Goal: Transaction & Acquisition: Purchase product/service

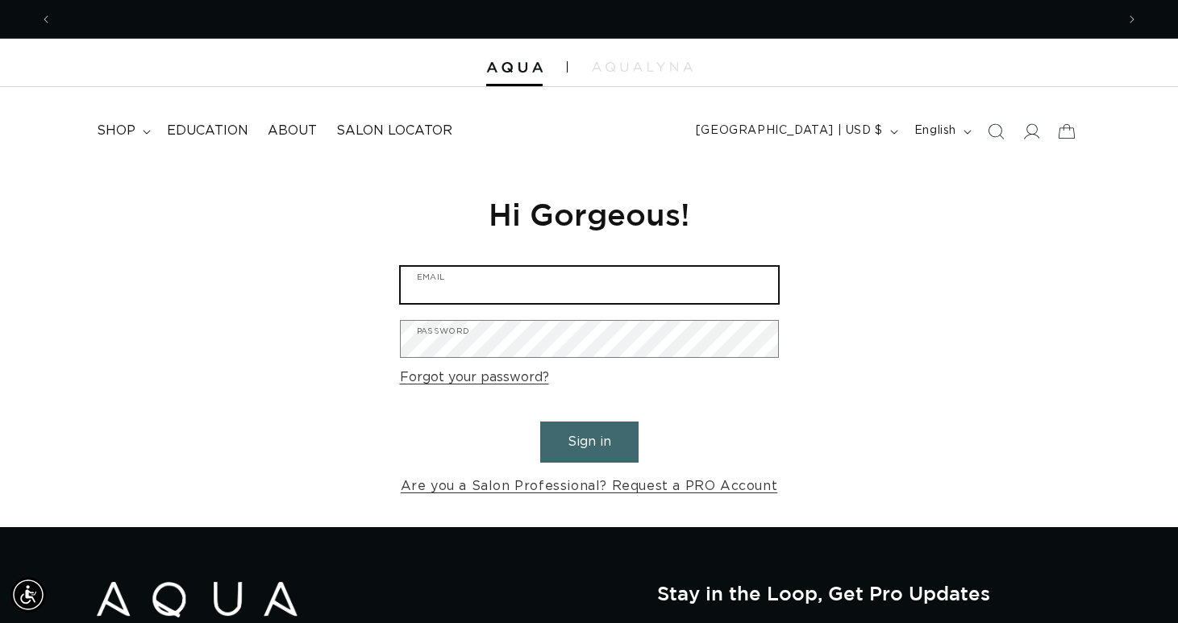
scroll to position [0, 2128]
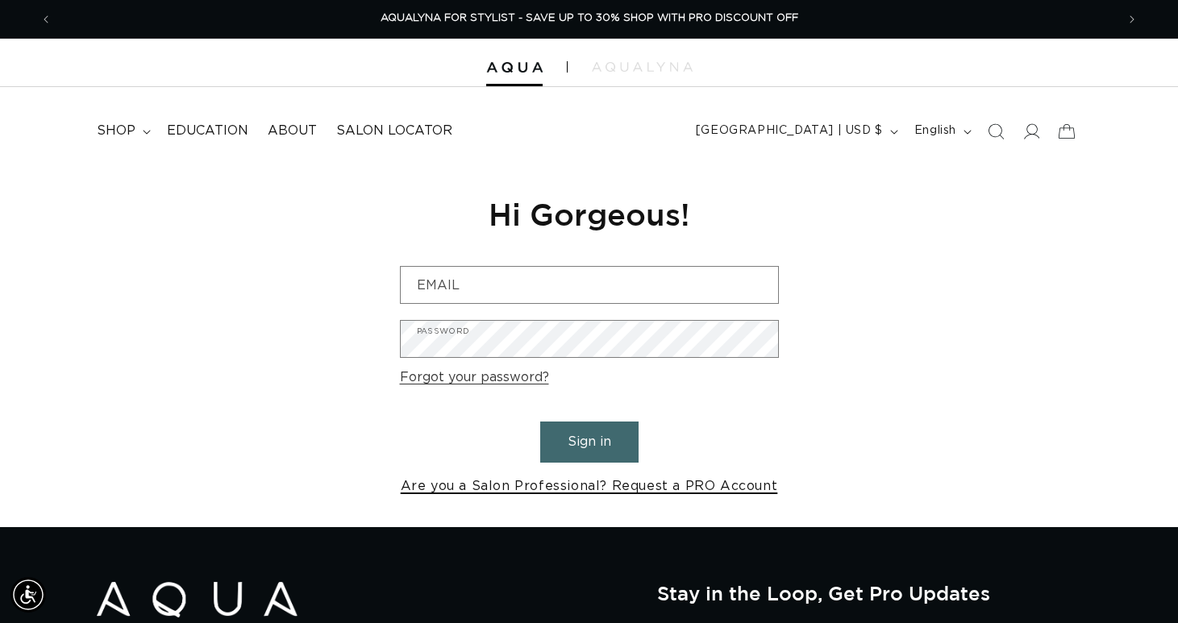
click at [719, 492] on link "Are you a Salon Professional? Request a PRO Account" at bounding box center [589, 486] width 377 height 23
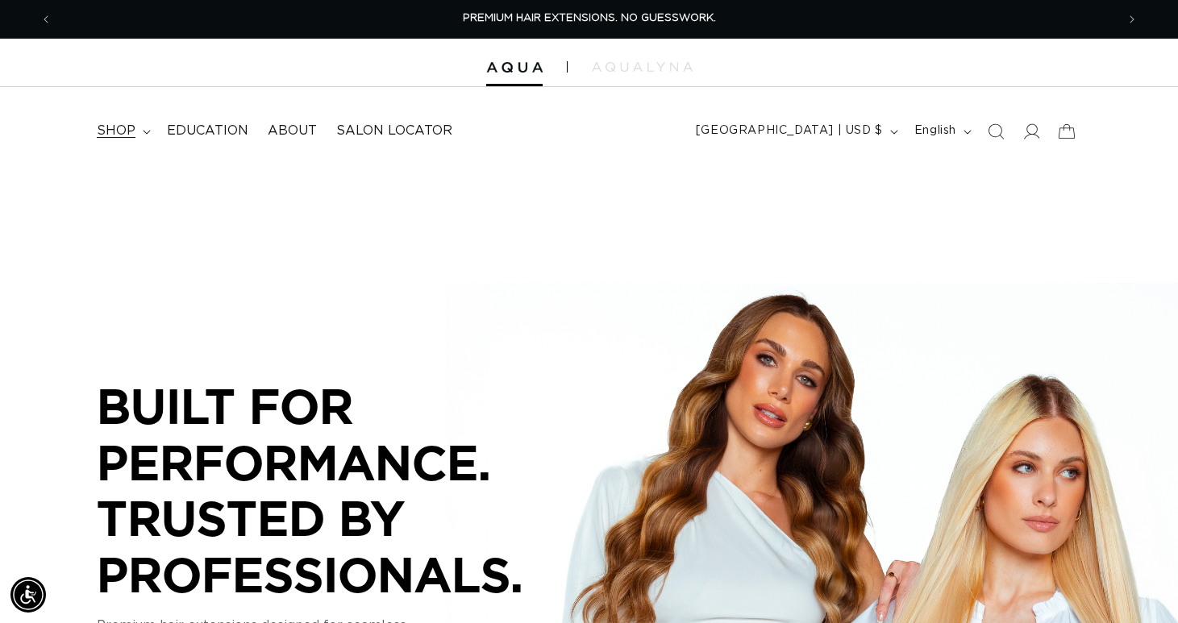
click at [114, 139] on summary "shop" at bounding box center [122, 131] width 70 height 36
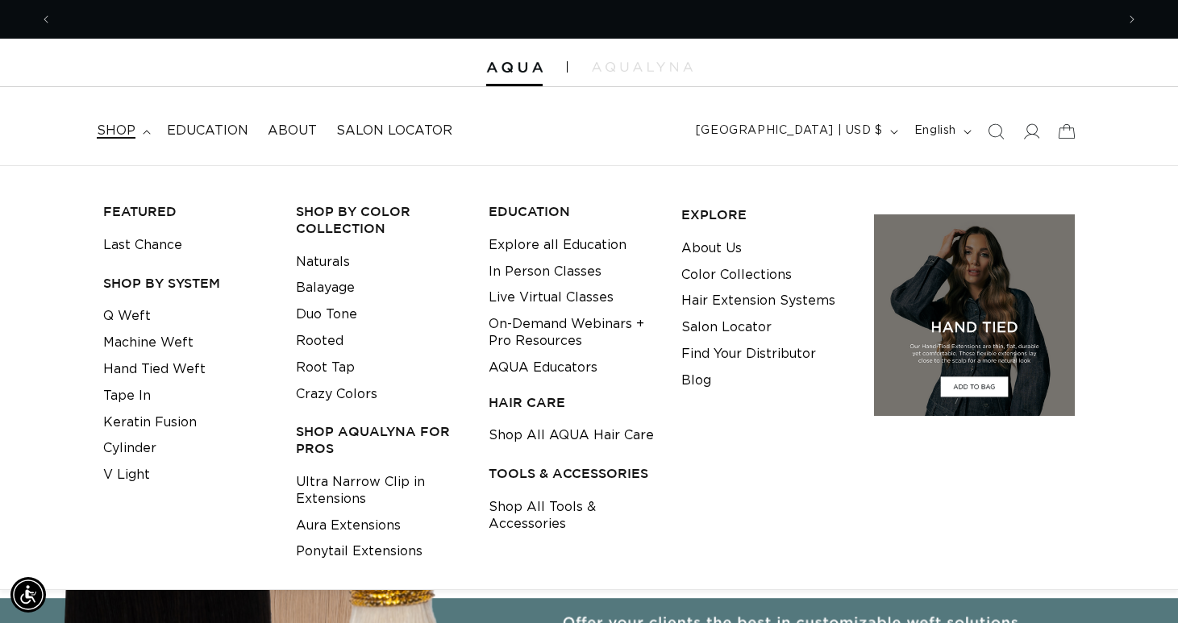
scroll to position [0, 1064]
click at [146, 339] on link "Machine Weft" at bounding box center [148, 343] width 90 height 27
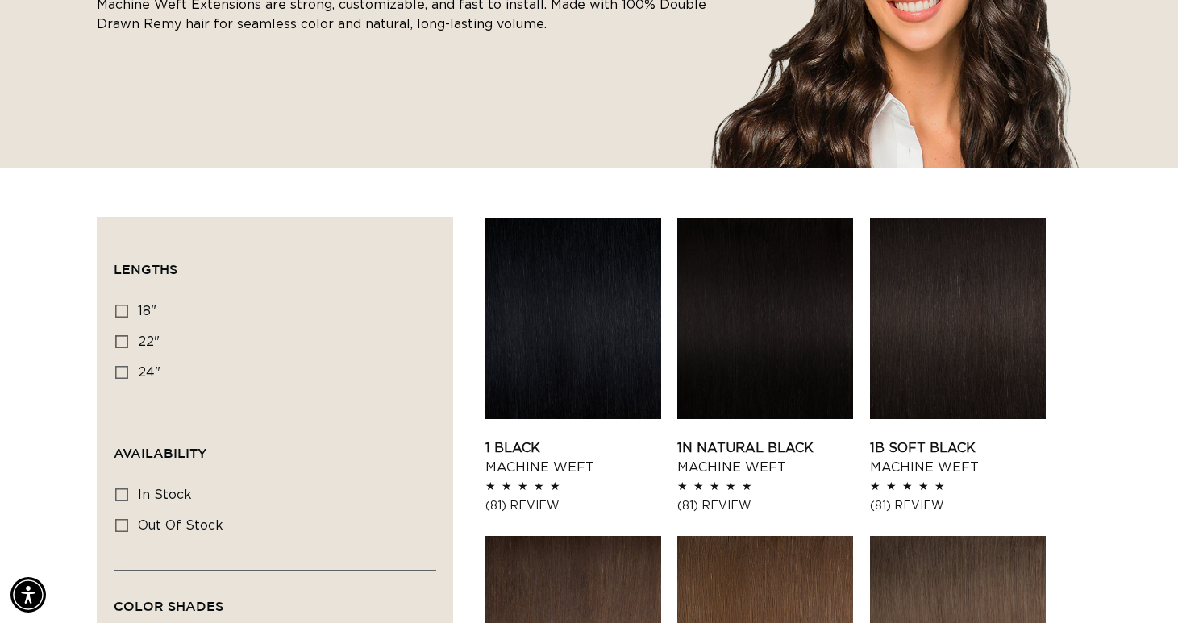
scroll to position [0, 2128]
click at [130, 343] on label "22" 22" (33 products)" at bounding box center [270, 342] width 310 height 31
click at [128, 343] on input "22" 22" (33 products)" at bounding box center [121, 342] width 13 height 13
checkbox input "true"
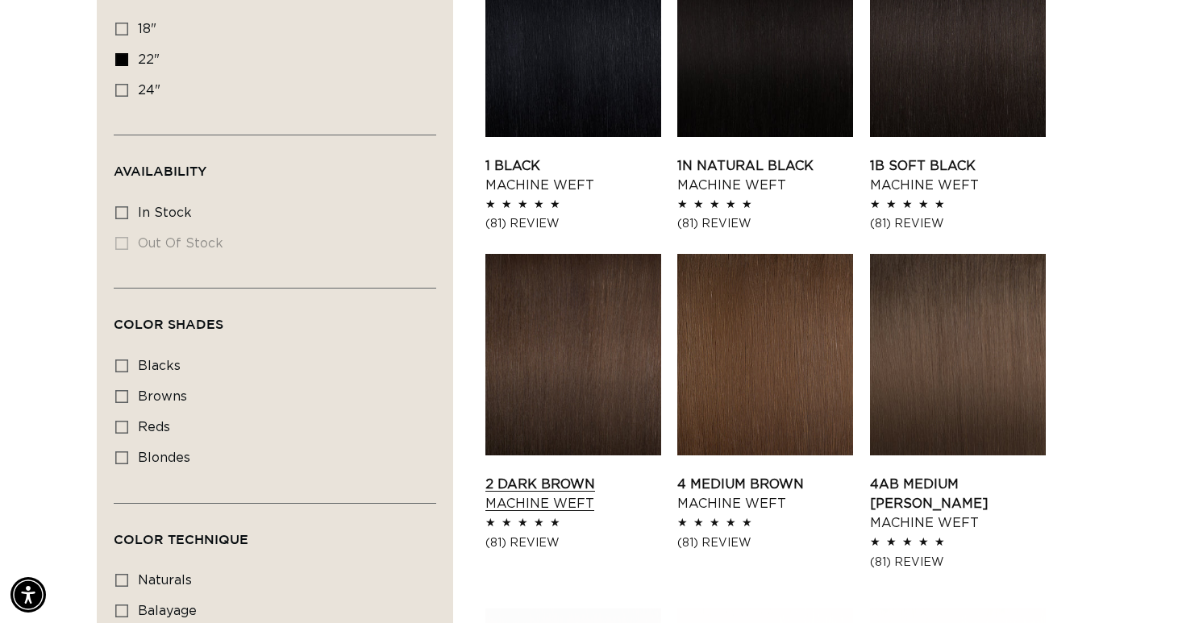
scroll to position [0, 1064]
click at [565, 475] on link "2 Dark Brown Machine Weft" at bounding box center [574, 494] width 176 height 39
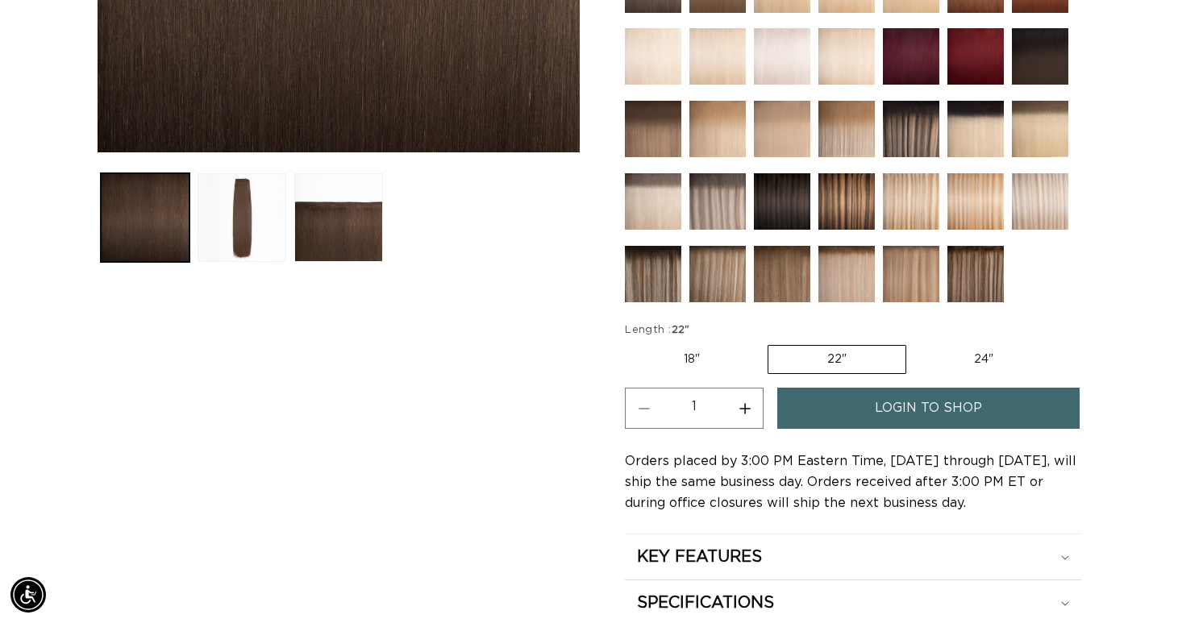
click at [928, 395] on span "login to shop" at bounding box center [928, 408] width 107 height 41
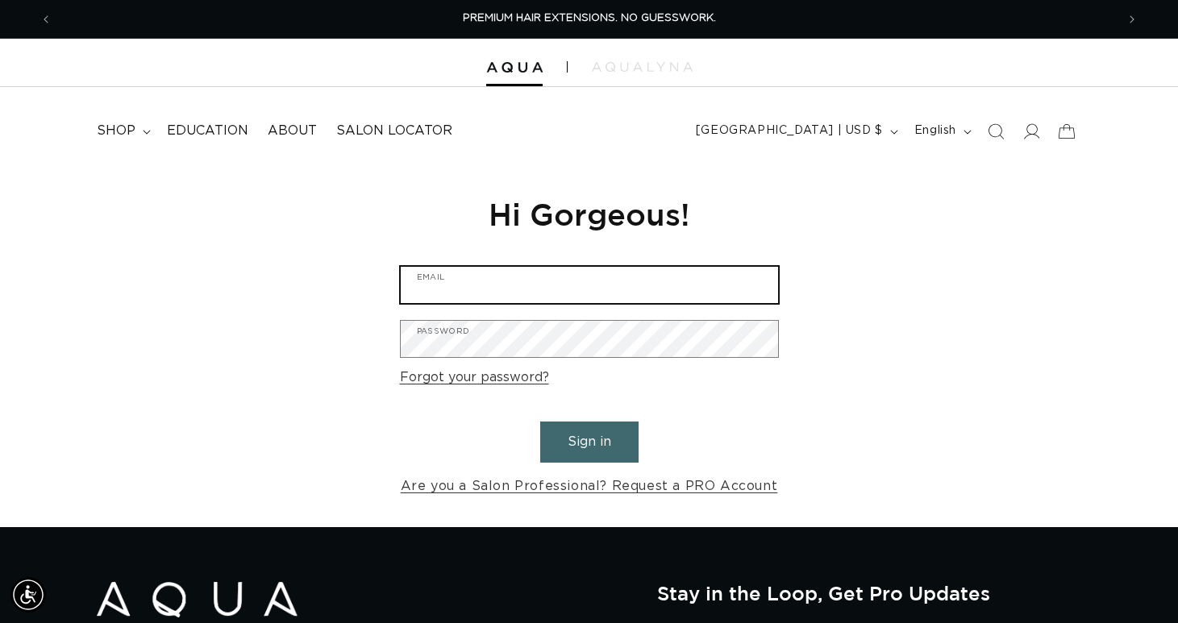
click at [760, 290] on input "Email" at bounding box center [589, 285] width 377 height 36
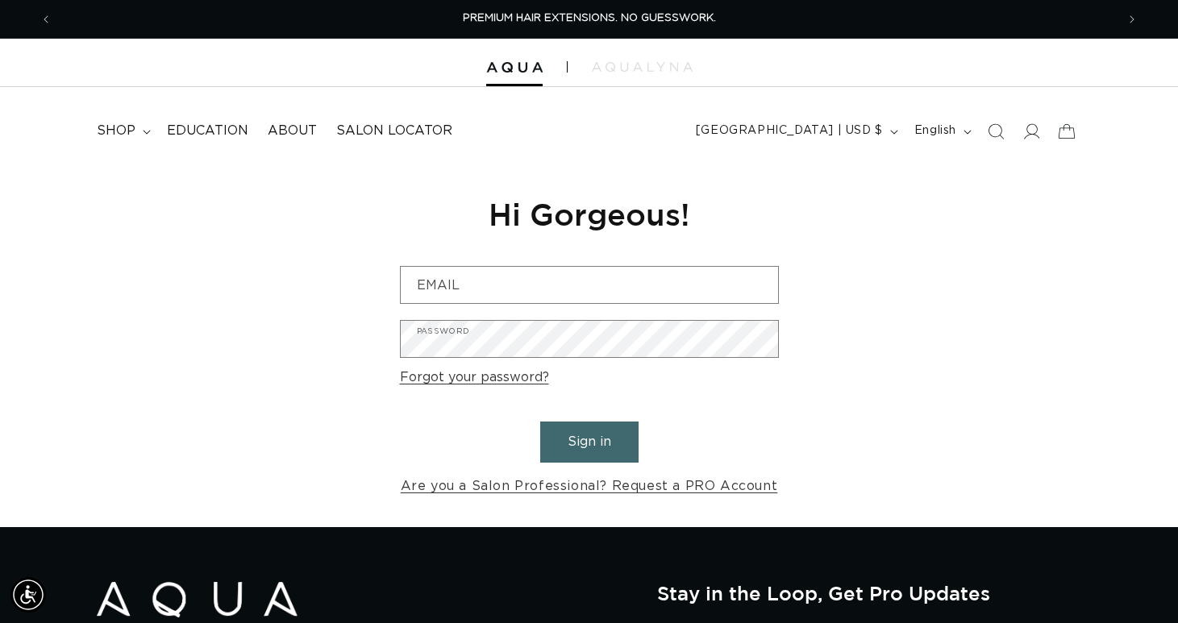
click at [802, 336] on div "Reset your password We will send you an email to reset your password Email Subm…" at bounding box center [589, 346] width 1178 height 362
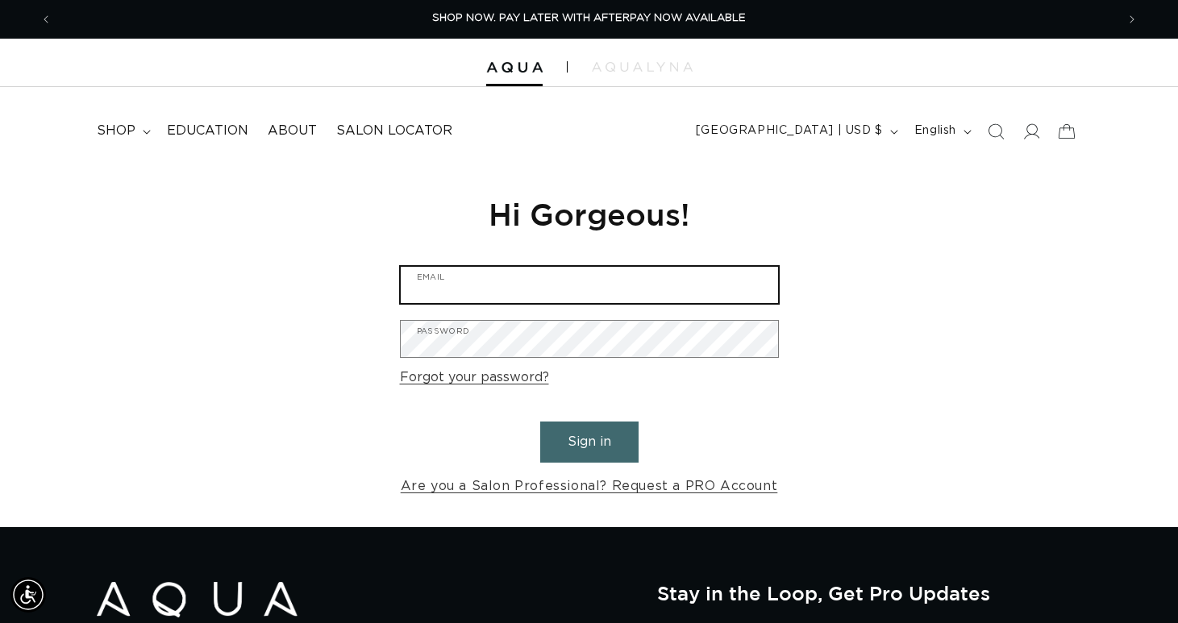
click at [496, 290] on input "Email" at bounding box center [589, 285] width 377 height 36
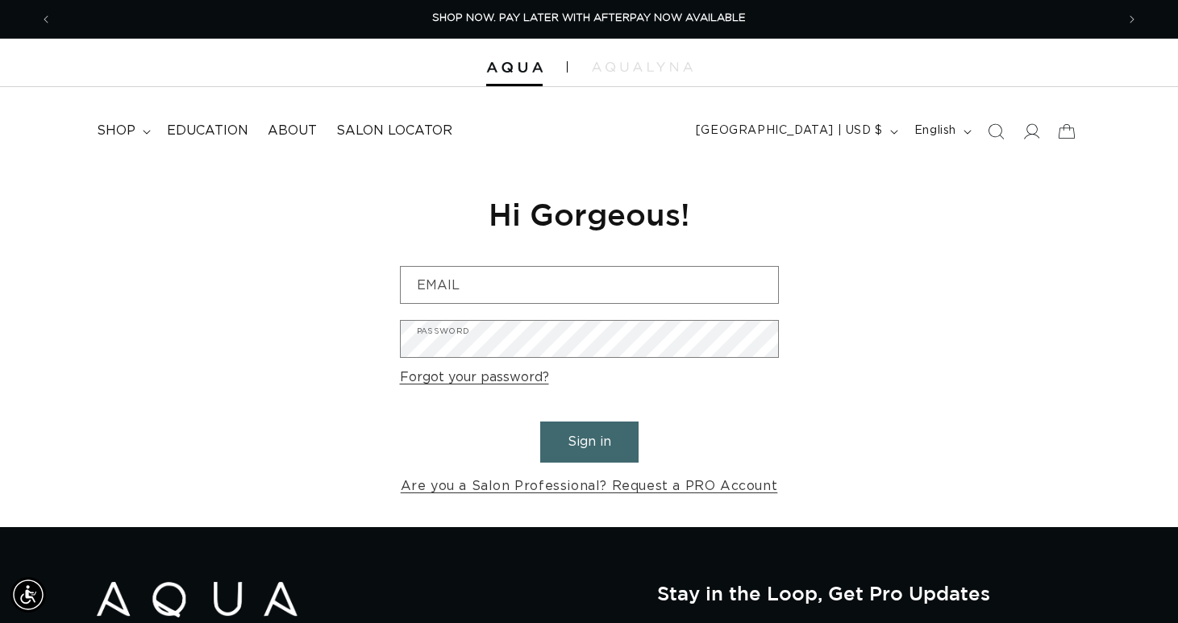
click at [98, 324] on div "Reset your password We will send you an email to reset your password Email Subm…" at bounding box center [589, 346] width 1178 height 362
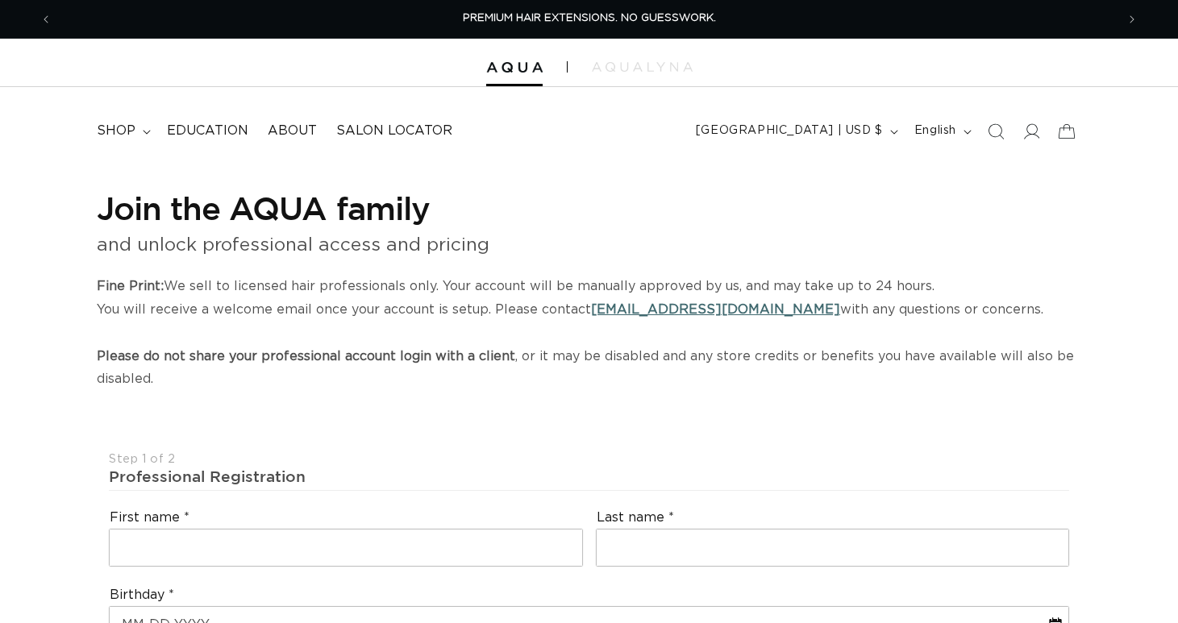
select select "US"
select select "[GEOGRAPHIC_DATA]"
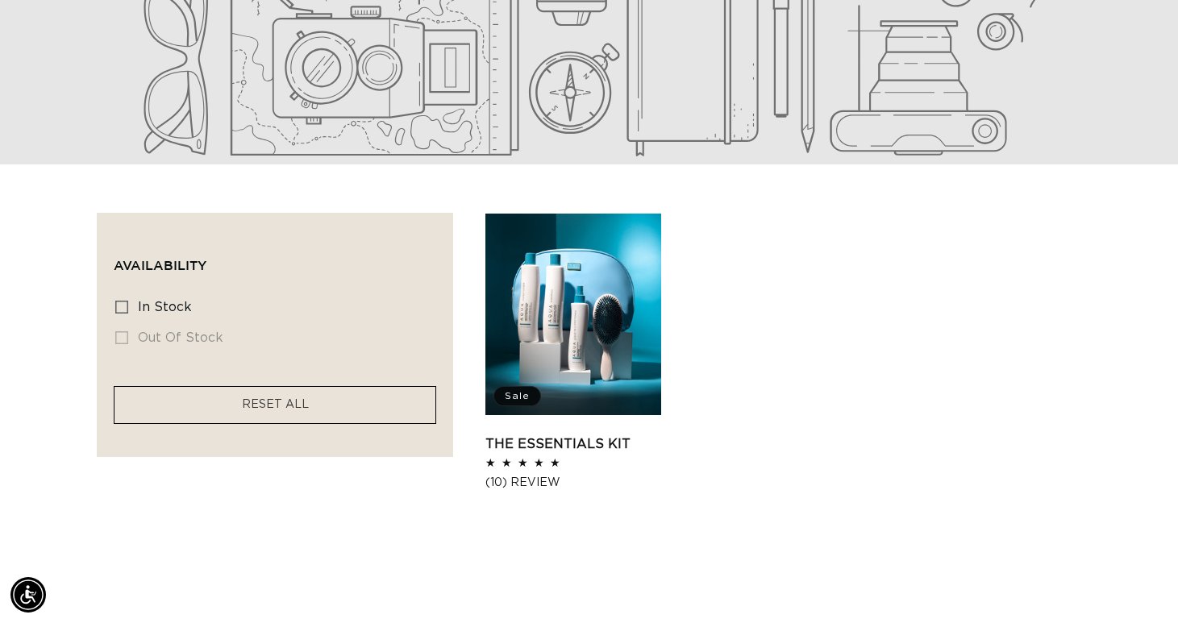
scroll to position [0, 1064]
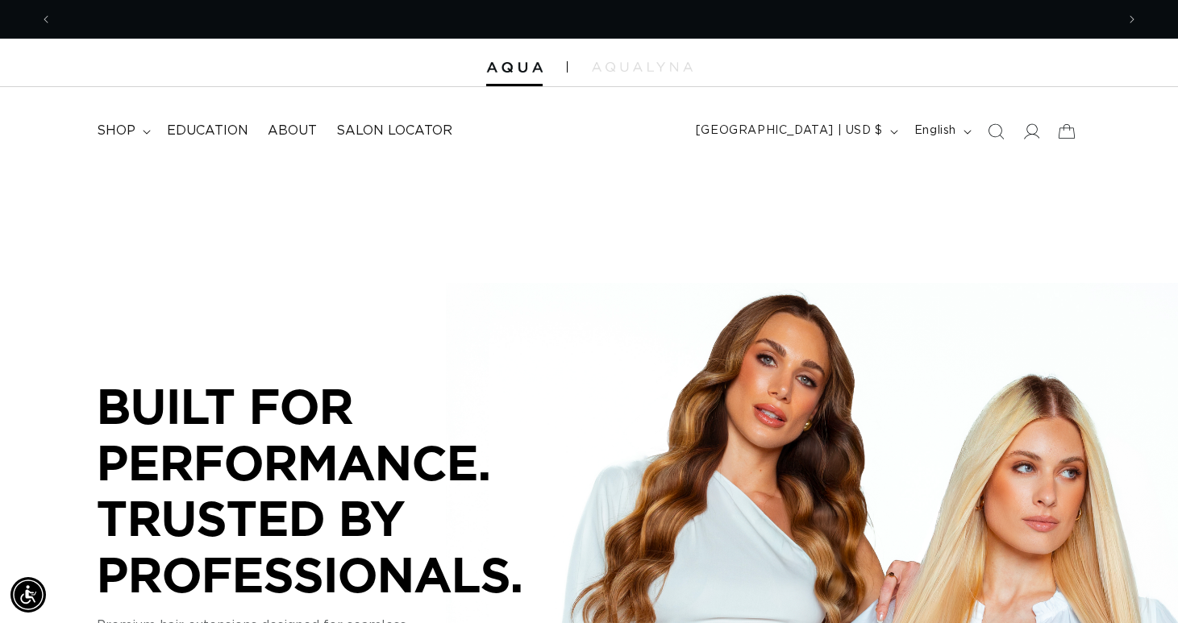
scroll to position [0, 1064]
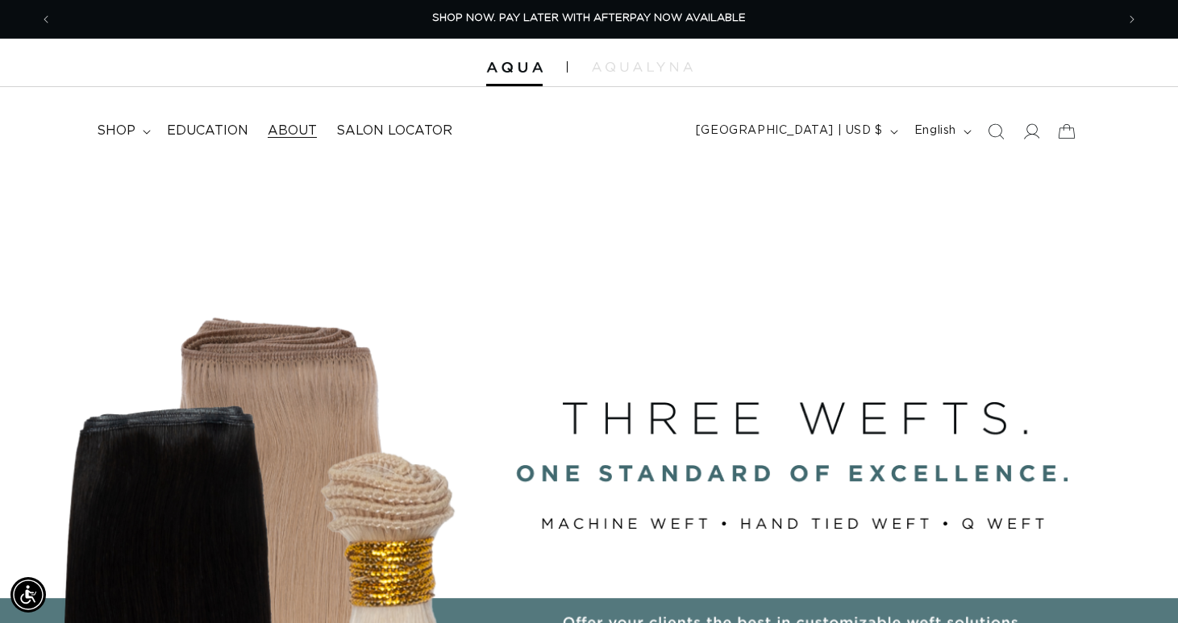
click at [300, 135] on span "About" at bounding box center [292, 131] width 49 height 17
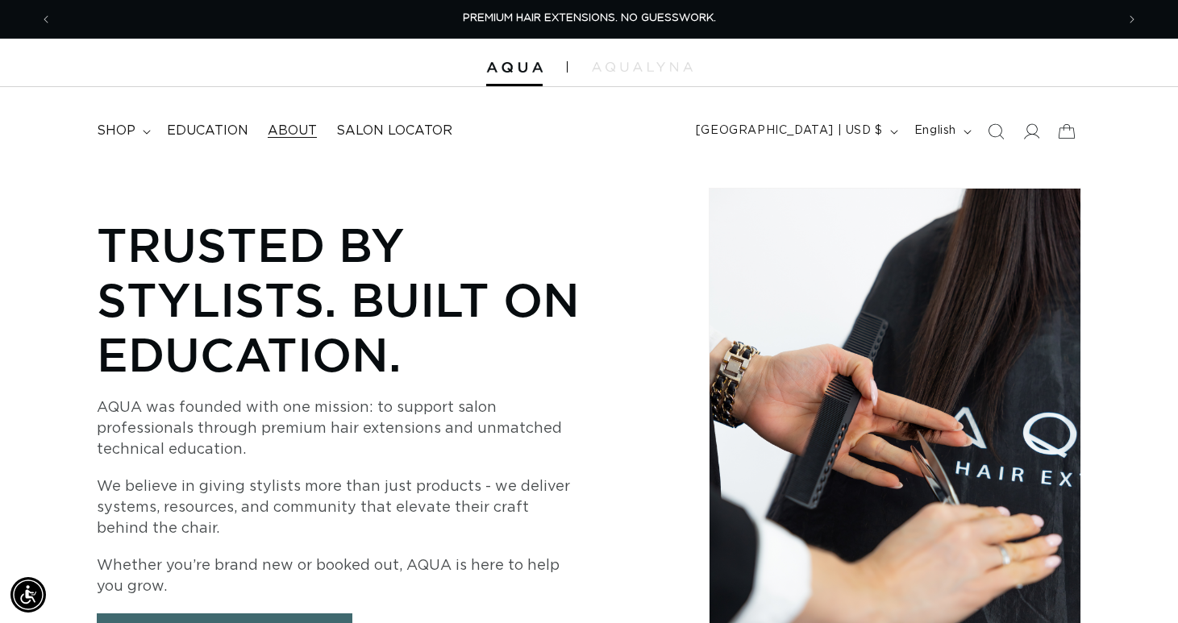
scroll to position [14, 0]
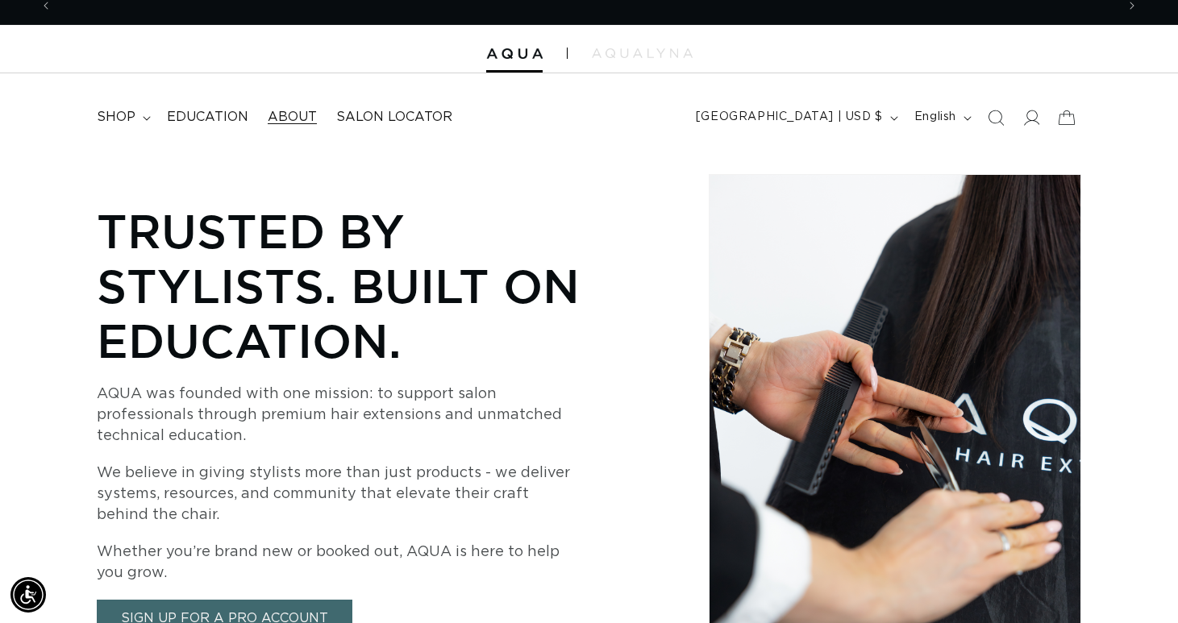
click at [300, 135] on header "FEATURED Last Chance SHOP BY SYSTEM Q Weft Hand Tied Weft Machine Weft Tape In …" at bounding box center [589, 112] width 1178 height 78
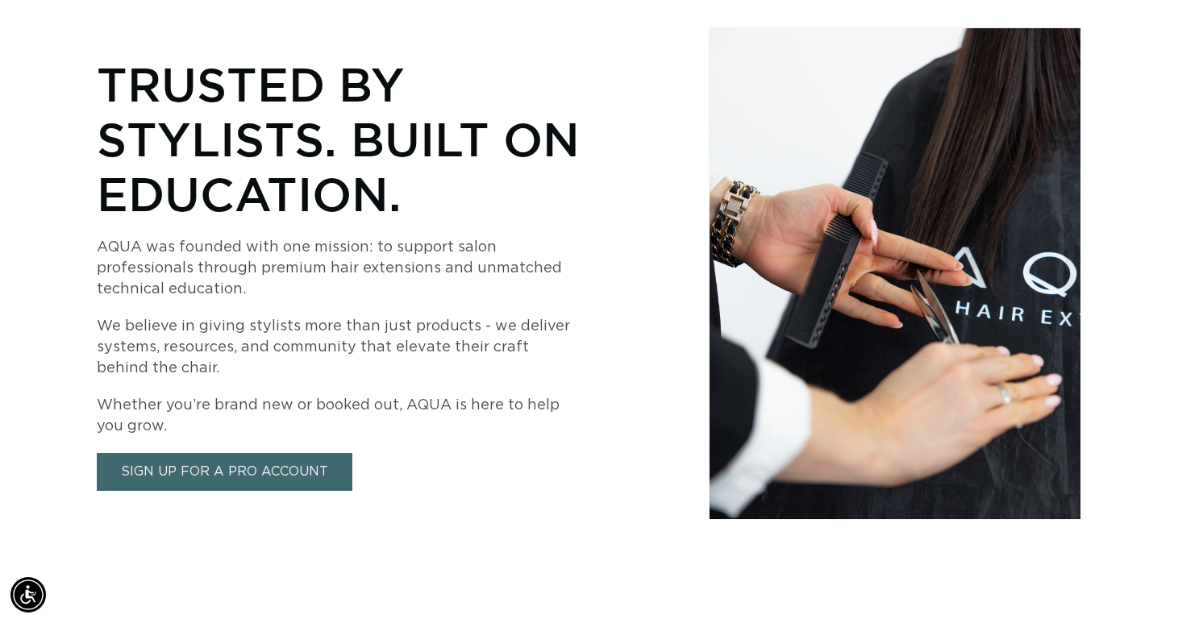
scroll to position [0, 0]
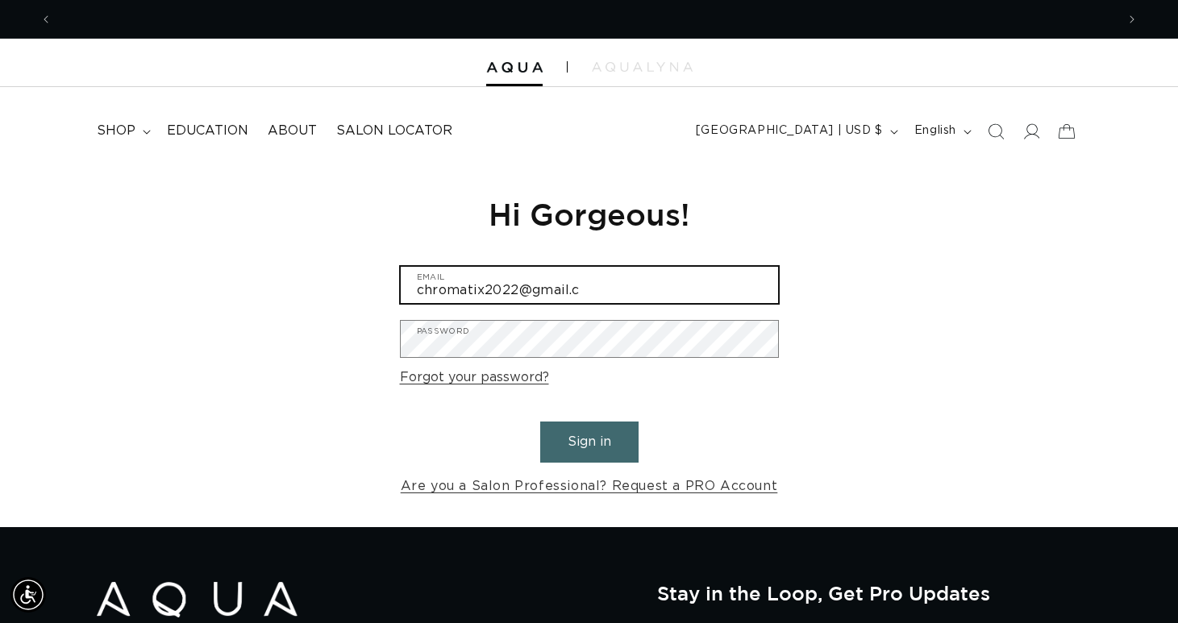
scroll to position [0, 1064]
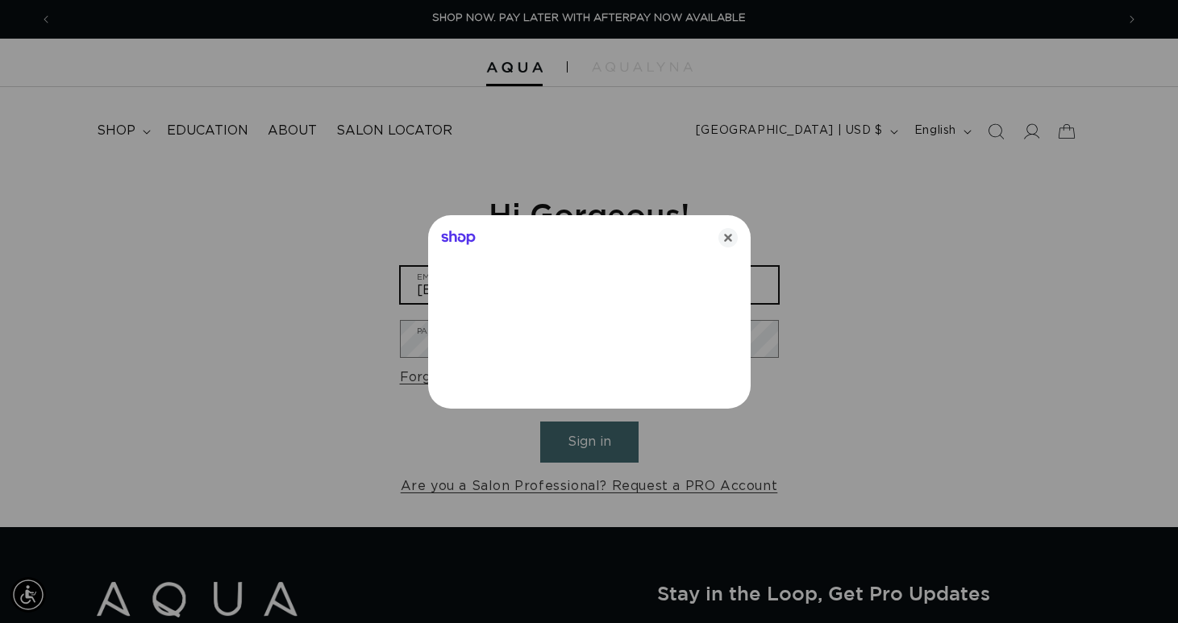
type input "[EMAIL_ADDRESS][DOMAIN_NAME]"
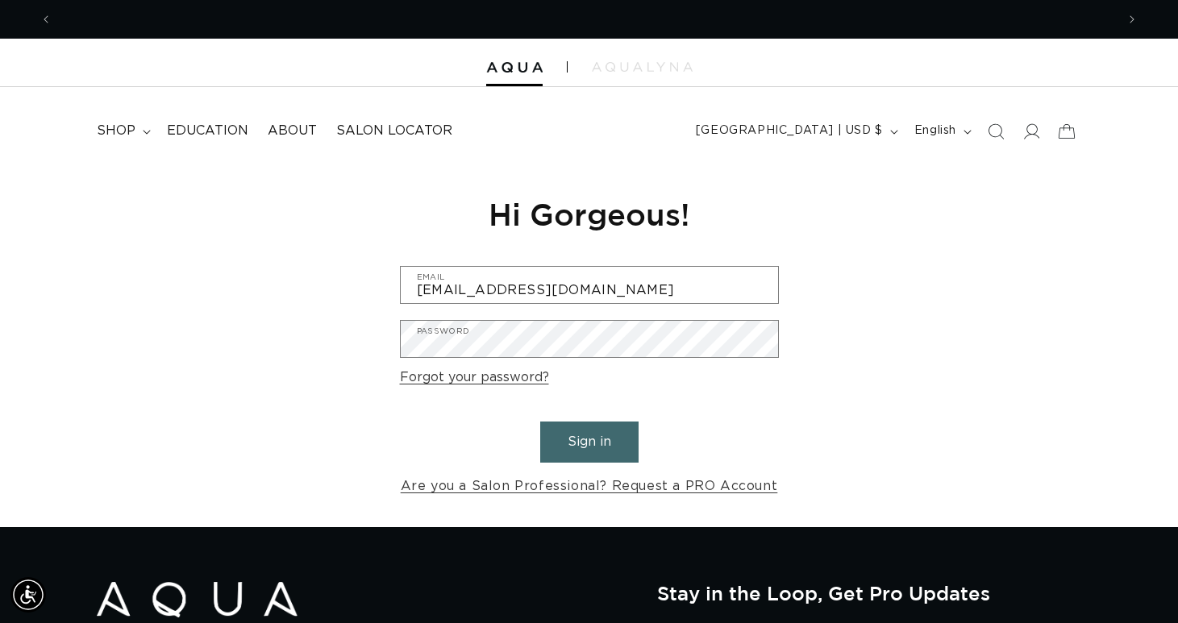
scroll to position [0, 2128]
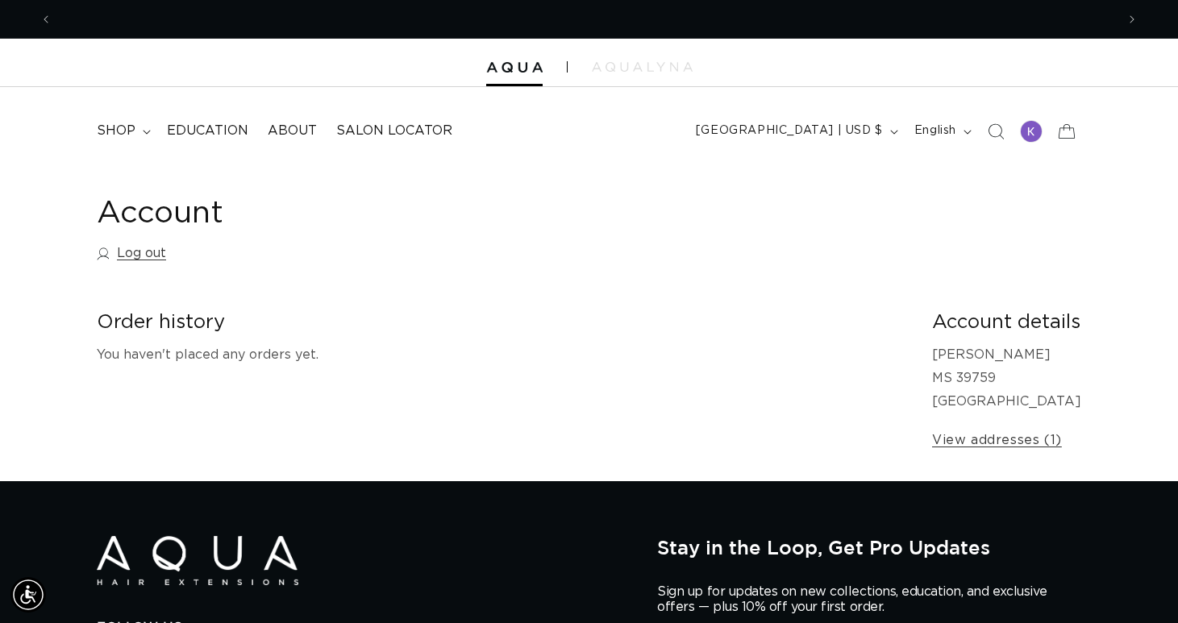
scroll to position [0, 2128]
click at [143, 137] on summary "shop" at bounding box center [122, 131] width 70 height 36
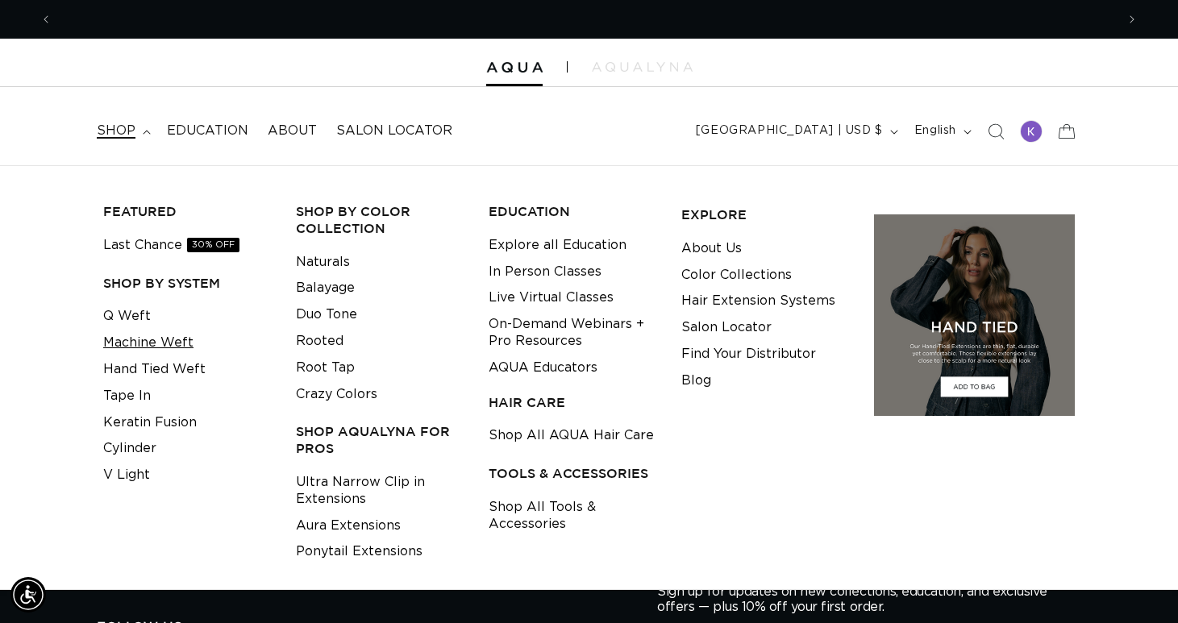
scroll to position [0, 0]
click at [142, 340] on link "Machine Weft" at bounding box center [148, 343] width 90 height 27
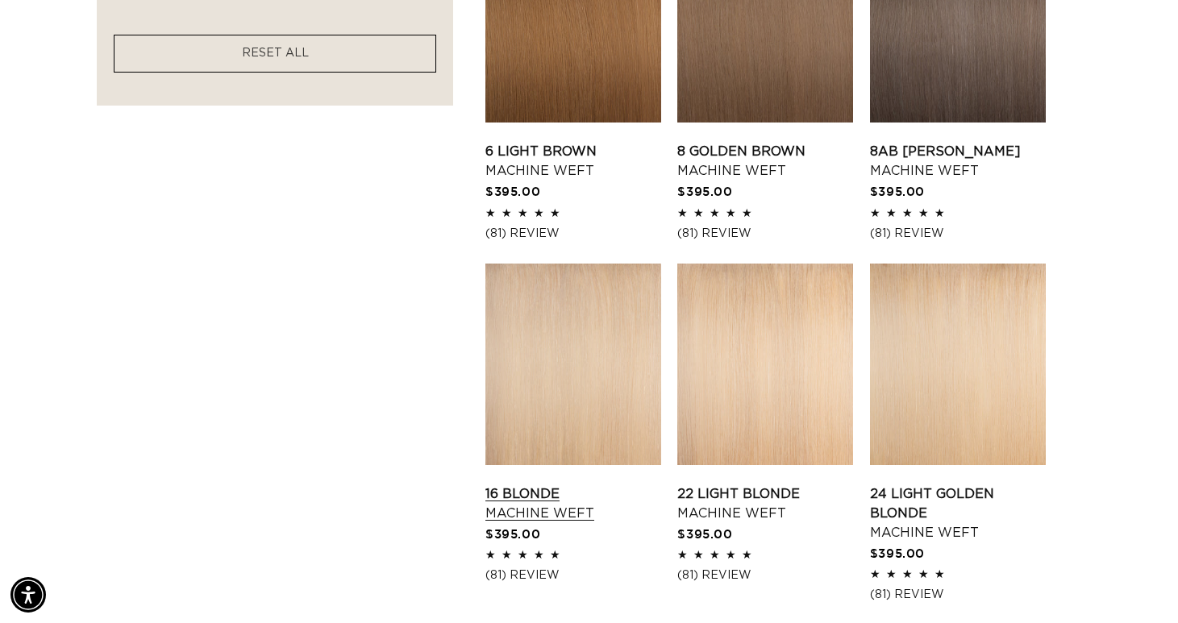
scroll to position [0, 1064]
click at [555, 485] on link "16 Blonde Machine Weft" at bounding box center [574, 504] width 176 height 39
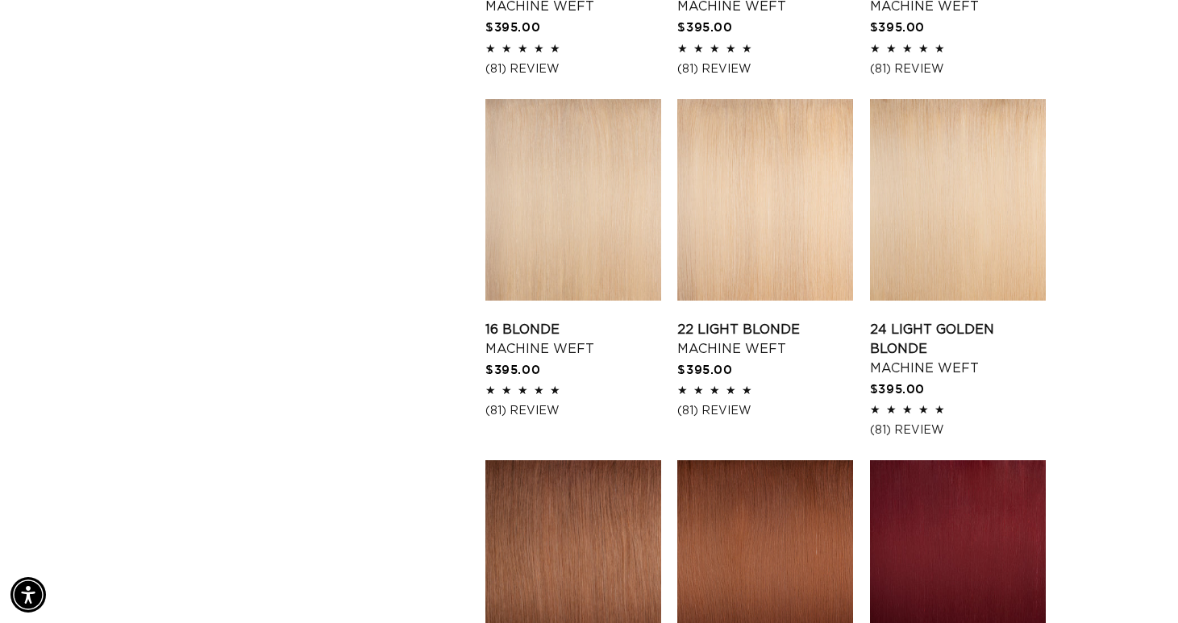
scroll to position [1522, 0]
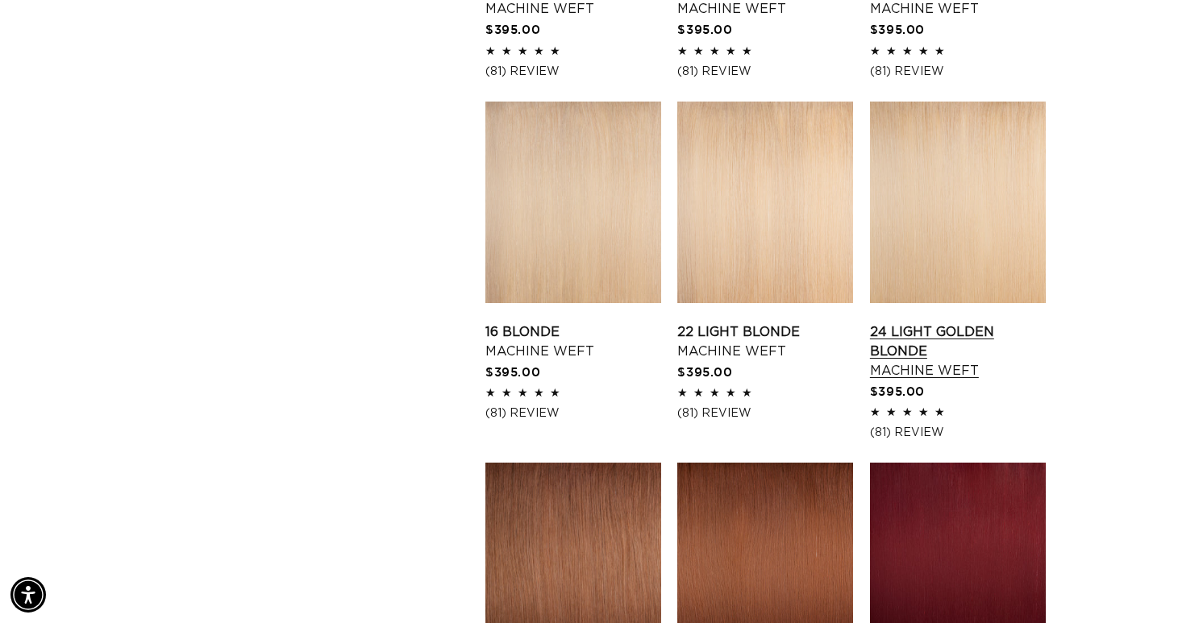
click at [957, 323] on link "24 Light Golden Blonde Machine Weft" at bounding box center [958, 352] width 176 height 58
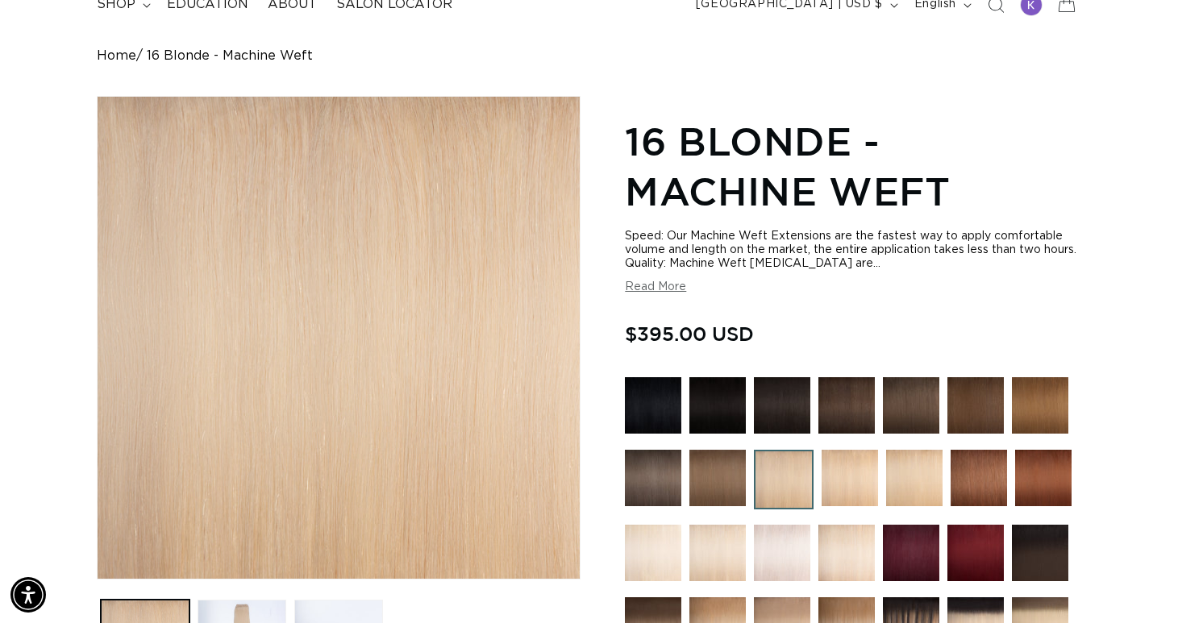
scroll to position [0, 2128]
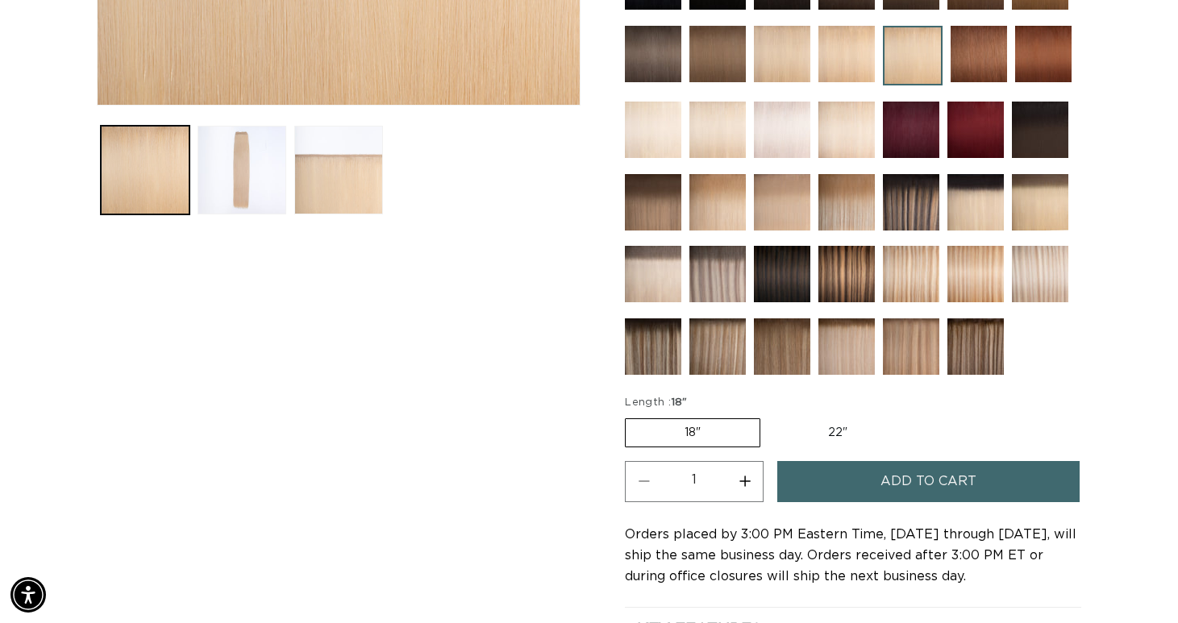
scroll to position [611, 0]
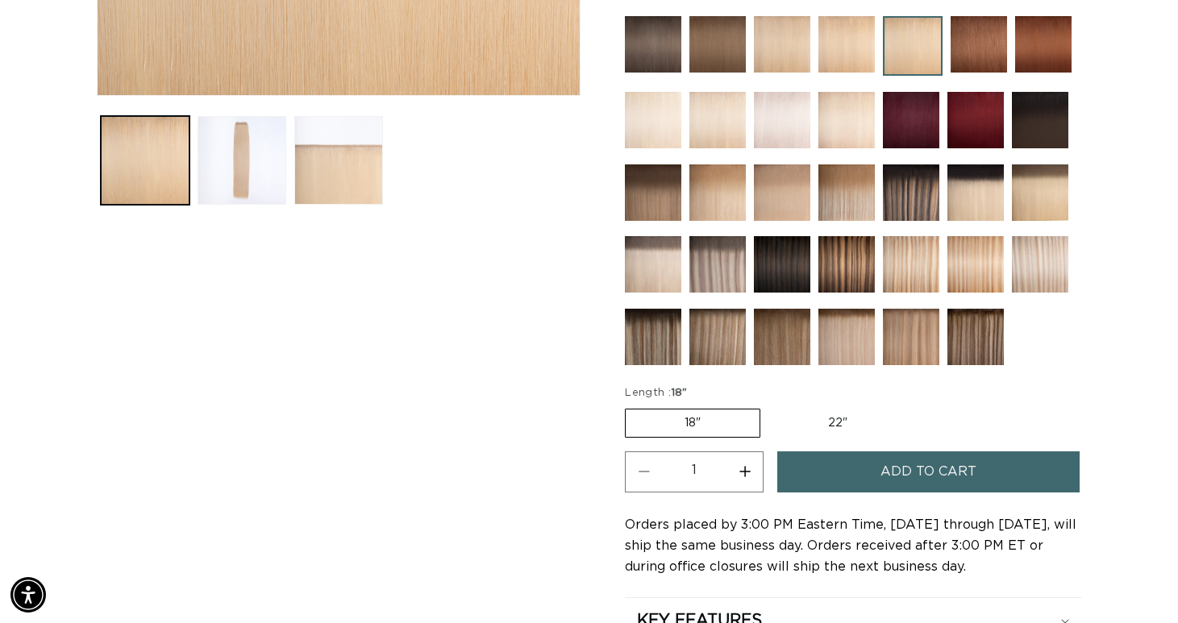
click at [834, 419] on label "22" Variant sold out or unavailable" at bounding box center [837, 423] width 137 height 27
click at [769, 406] on input "22" Variant sold out or unavailable" at bounding box center [769, 406] width 1 height 1
radio input "true"
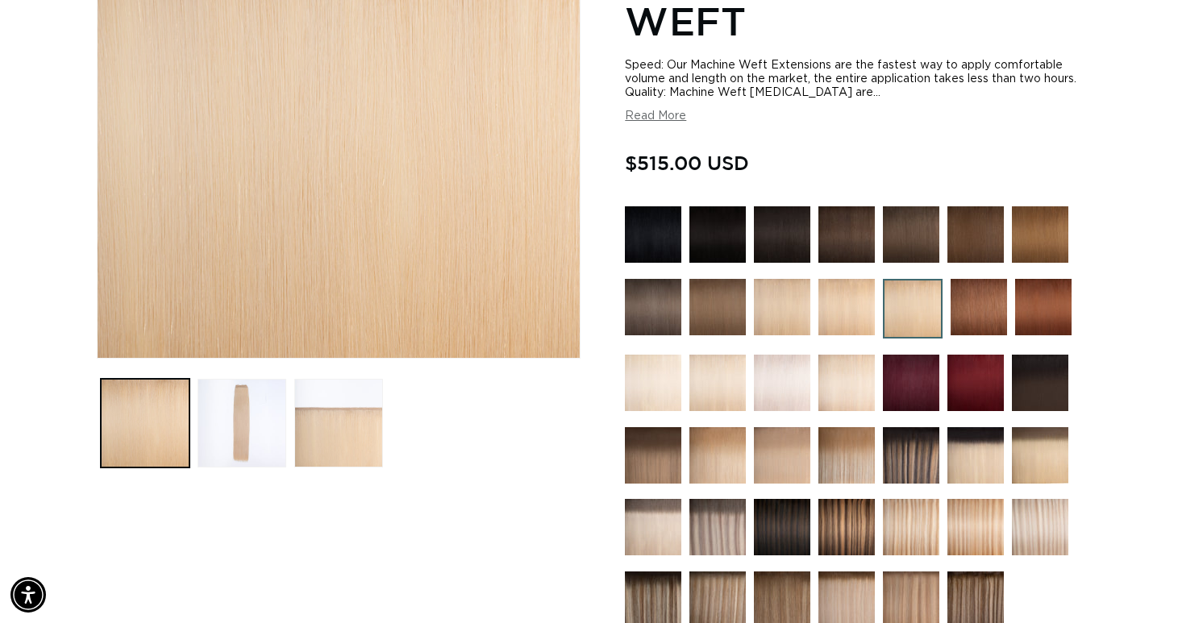
click at [662, 123] on button "Read More" at bounding box center [655, 117] width 61 height 14
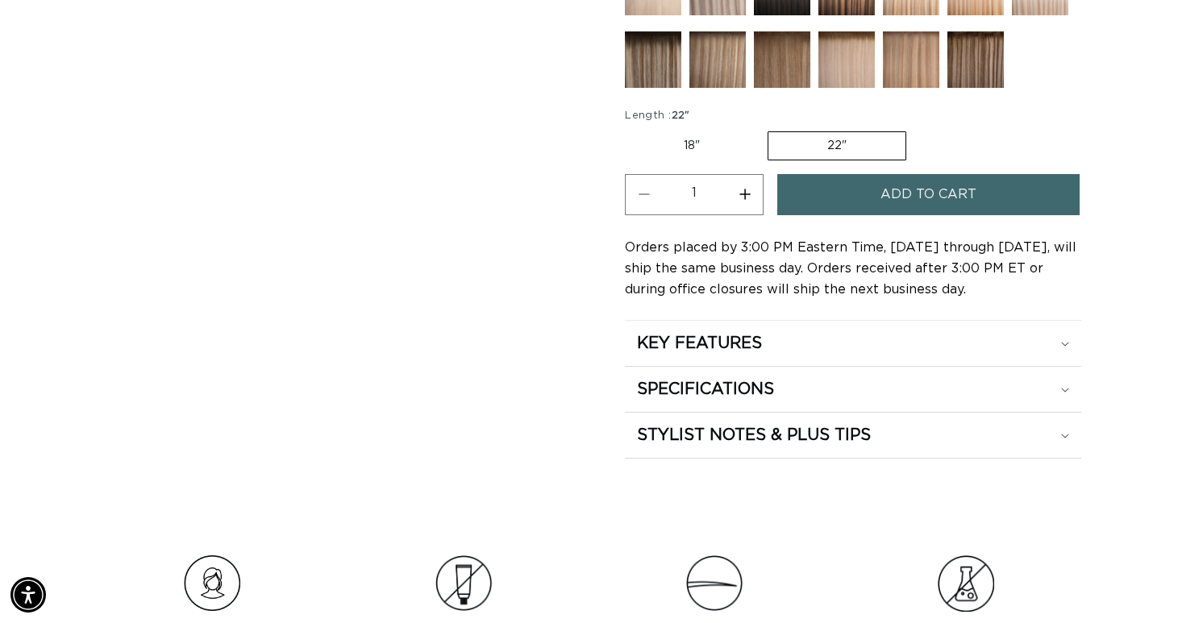
scroll to position [1022, 0]
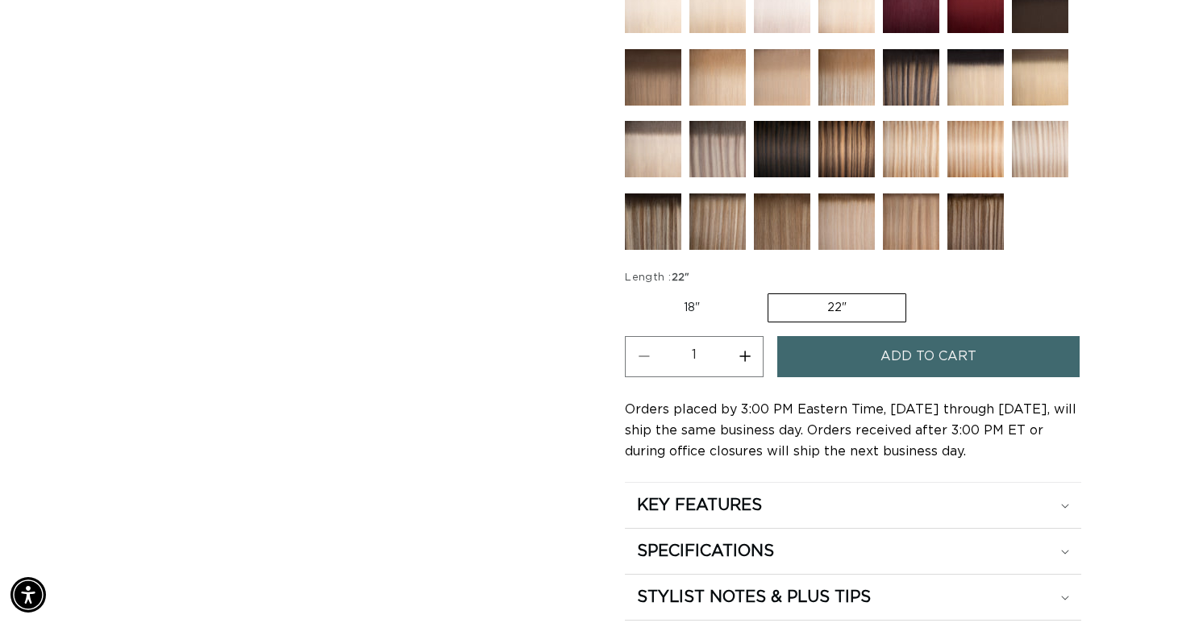
click at [936, 373] on span "Add to cart" at bounding box center [929, 356] width 96 height 41
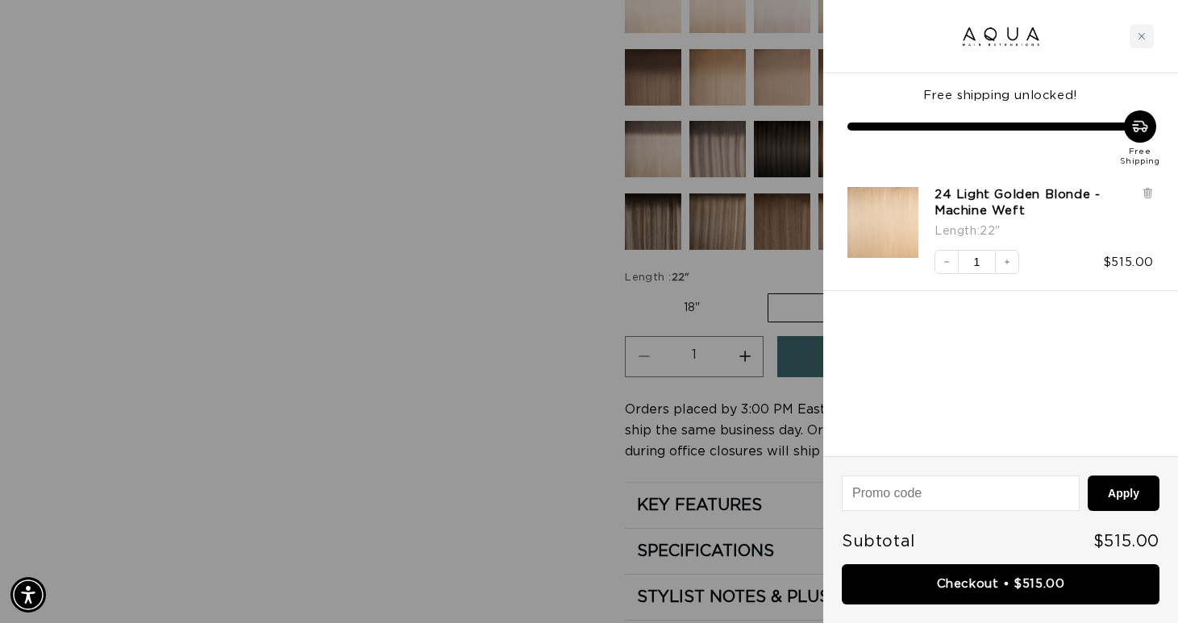
scroll to position [0, 0]
click at [377, 344] on div at bounding box center [589, 311] width 1178 height 623
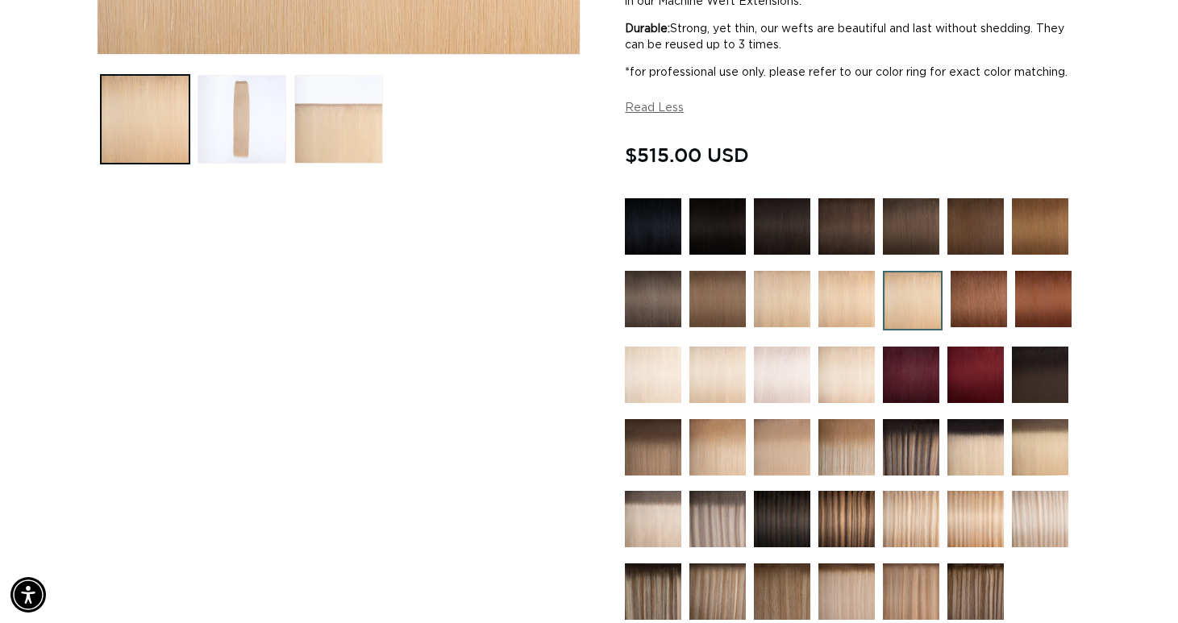
click at [847, 440] on img at bounding box center [847, 447] width 56 height 56
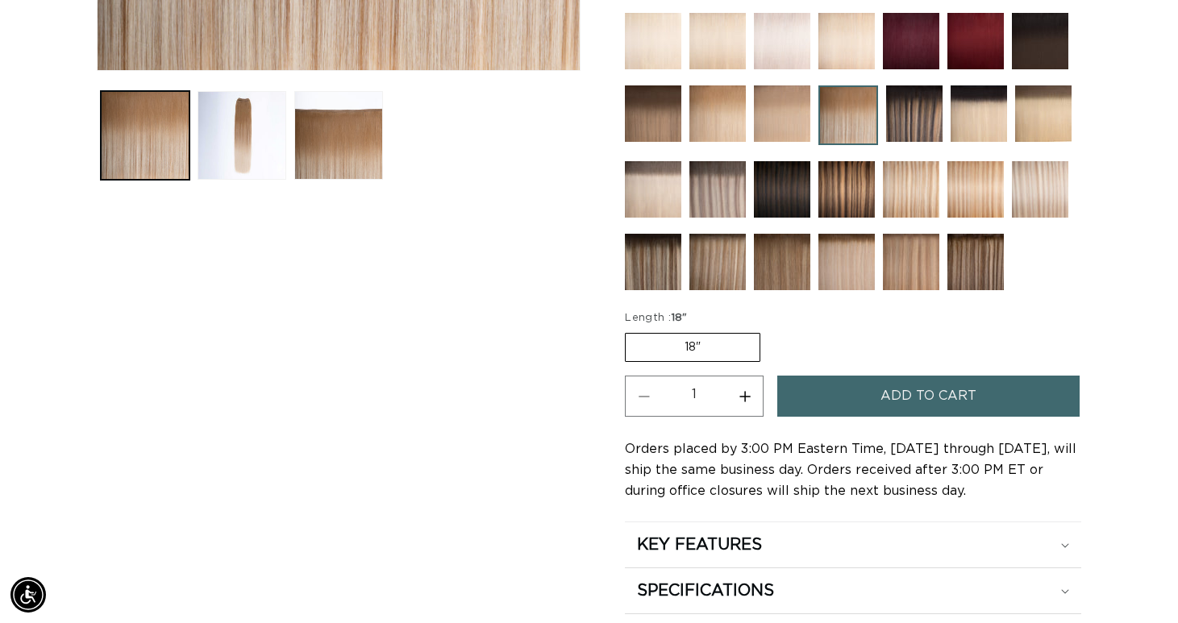
scroll to position [0, 1064]
click at [768, 189] on img at bounding box center [782, 189] width 56 height 56
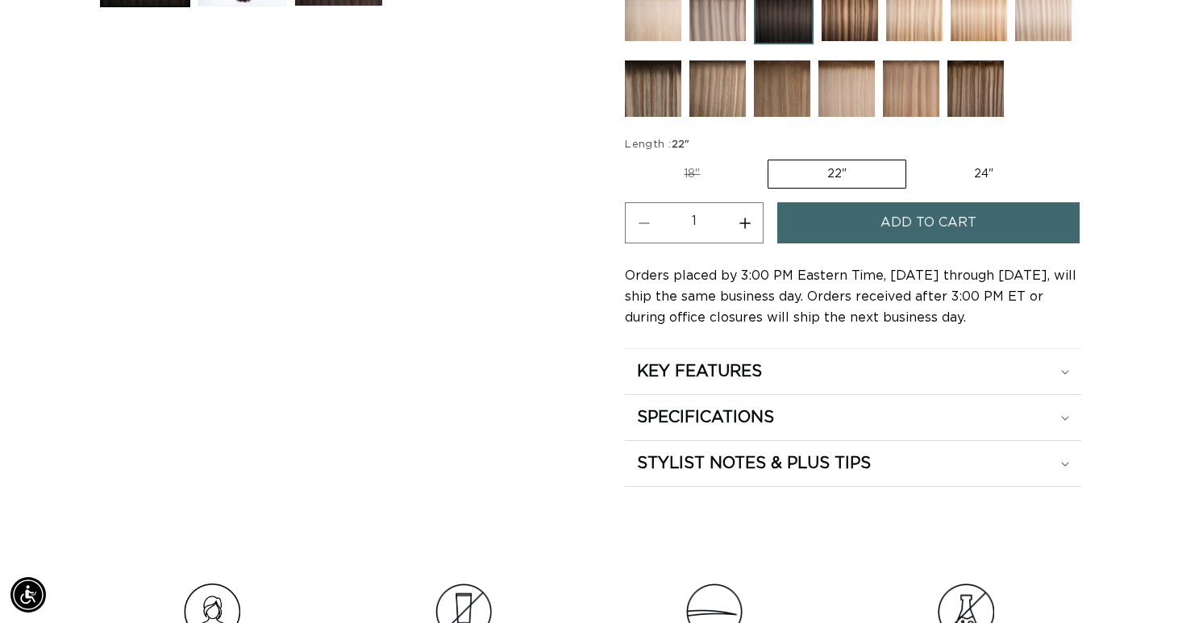
scroll to position [0, 1064]
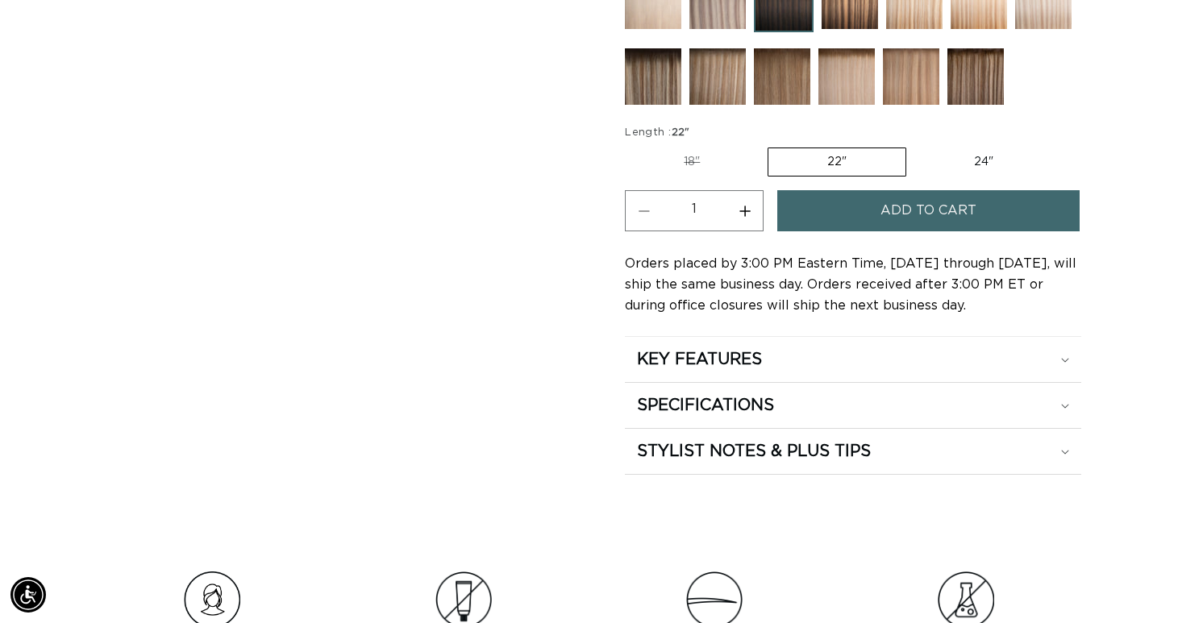
click at [869, 202] on button "Add to cart" at bounding box center [929, 210] width 302 height 41
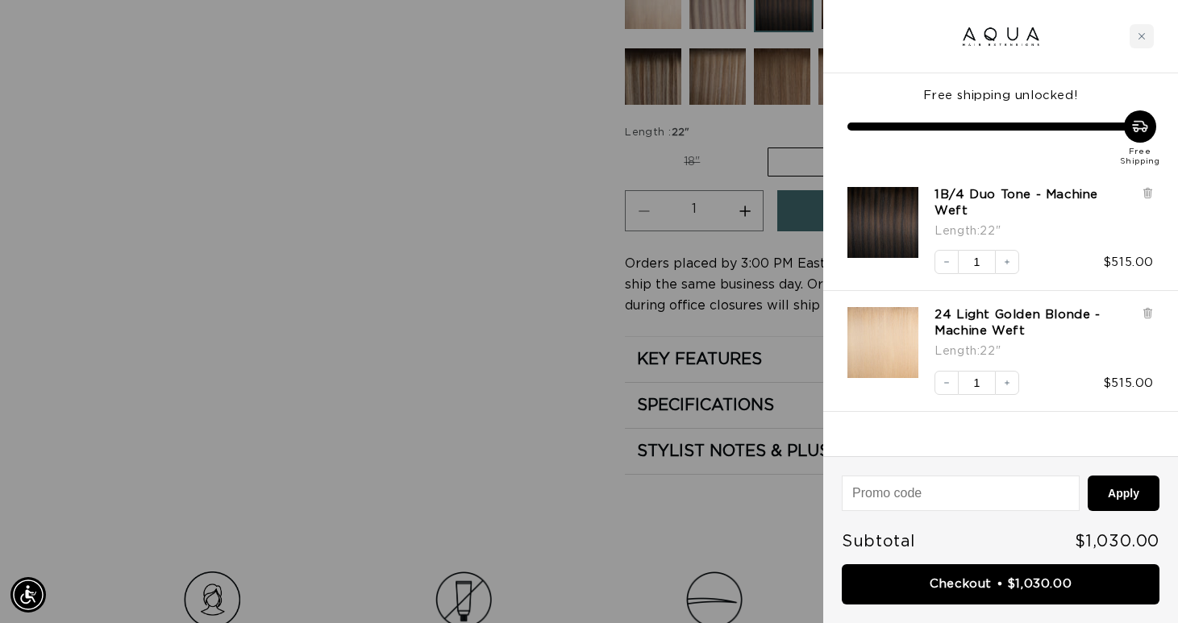
scroll to position [0, 0]
click at [1148, 37] on div "Close cart" at bounding box center [1142, 36] width 24 height 24
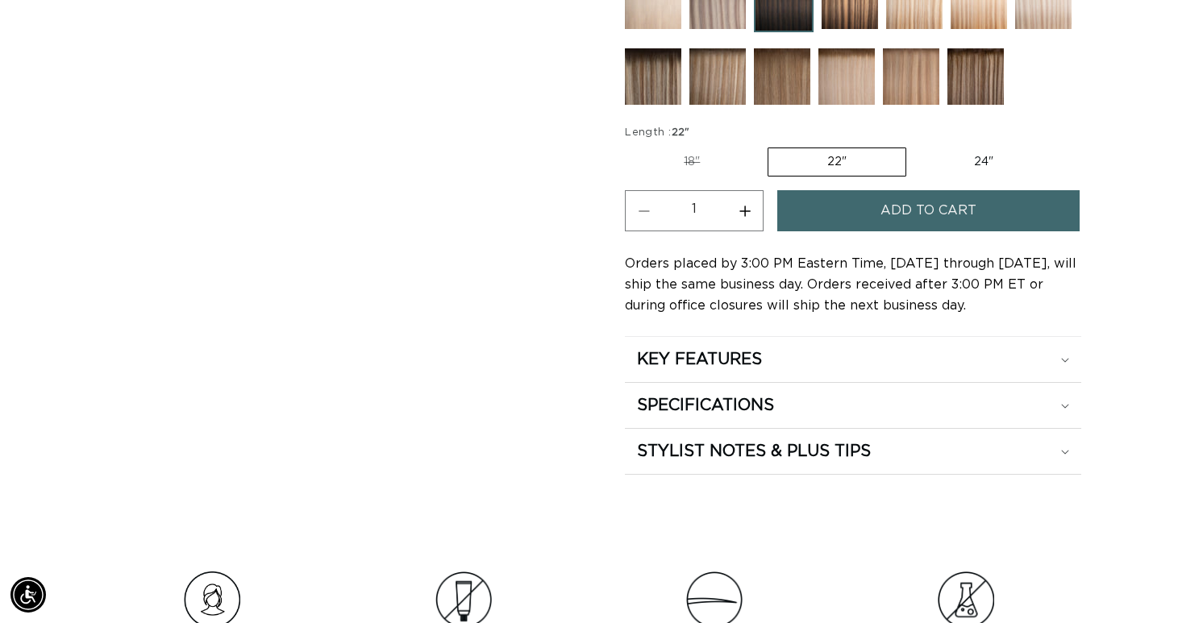
click at [689, 163] on label "18" Variant sold out or unavailable" at bounding box center [692, 161] width 134 height 27
click at [630, 145] on input "18" Variant sold out or unavailable" at bounding box center [629, 144] width 1 height 1
radio input "true"
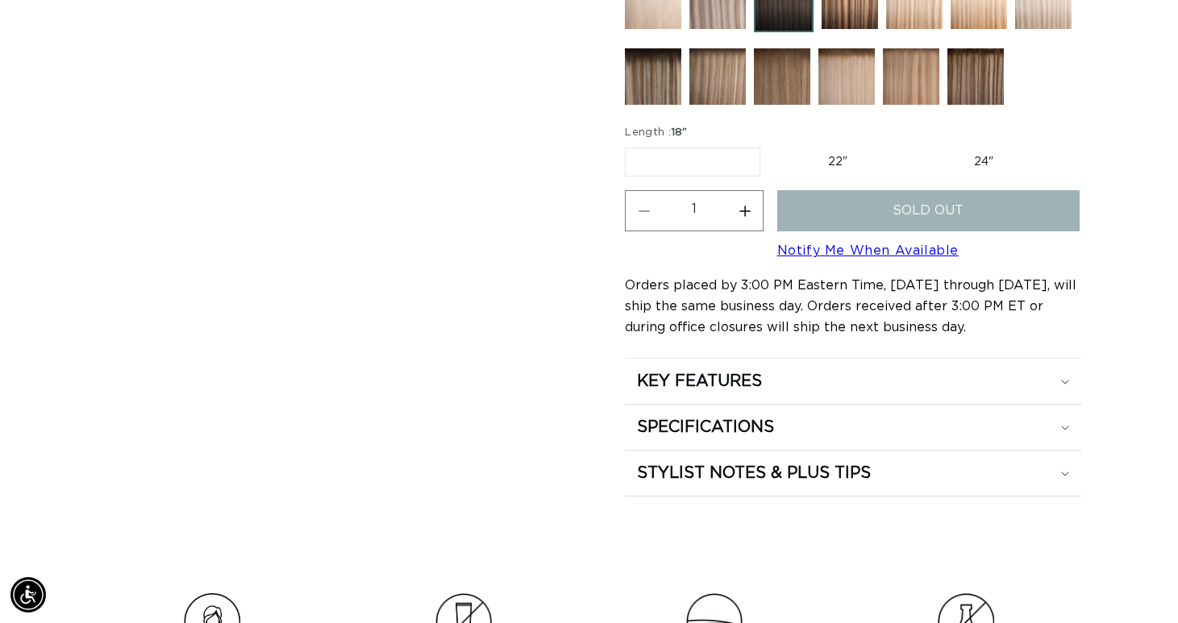
click at [734, 69] on img at bounding box center [718, 76] width 56 height 56
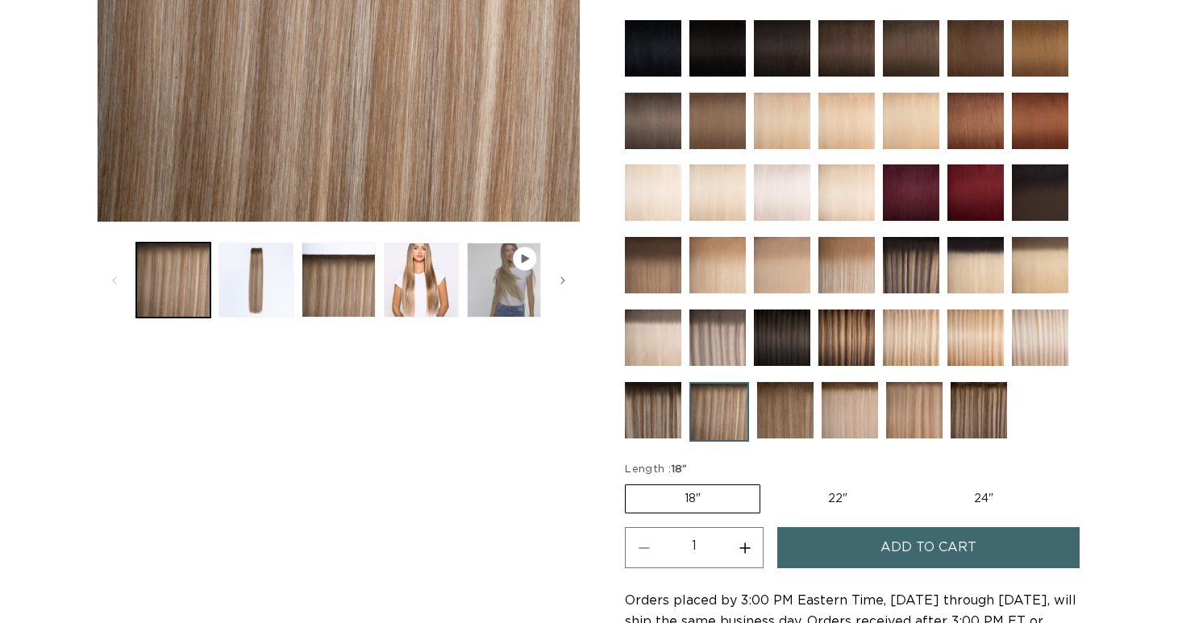
scroll to position [557, 0]
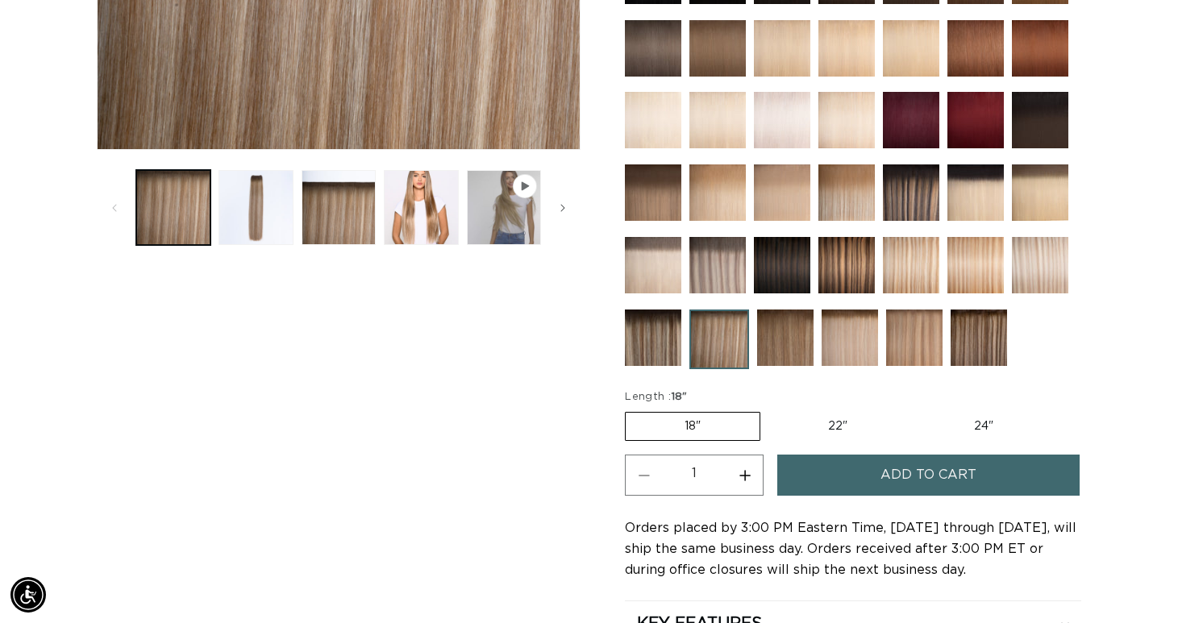
click at [834, 460] on button "Add to cart" at bounding box center [929, 475] width 302 height 41
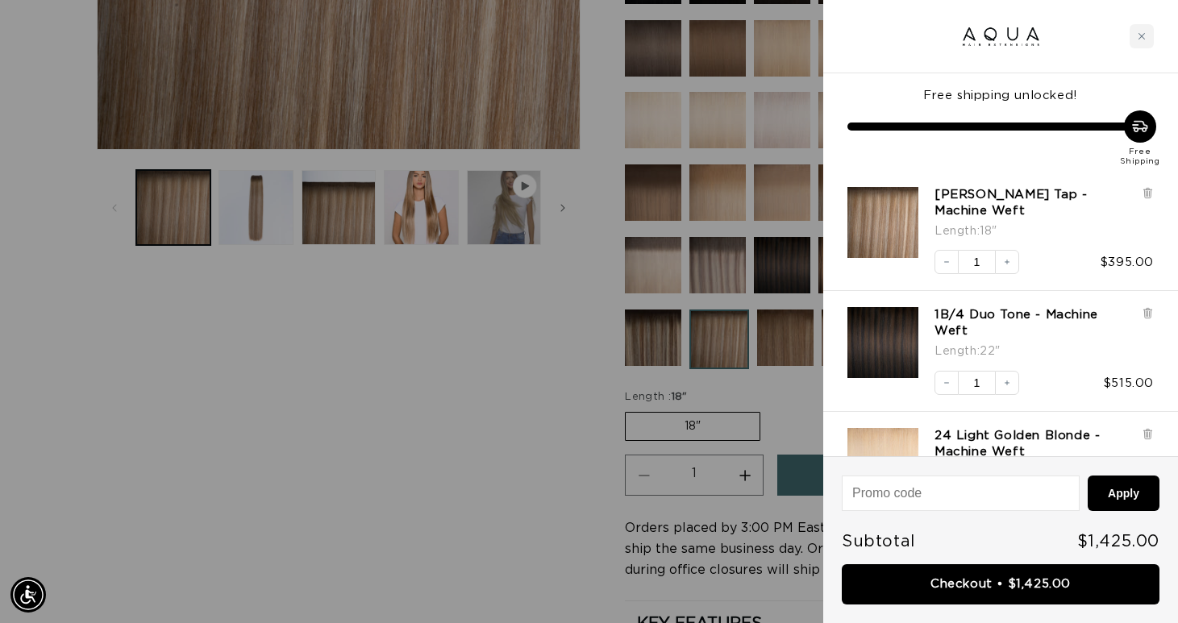
scroll to position [0, 2128]
click at [1147, 318] on icon at bounding box center [1148, 313] width 12 height 12
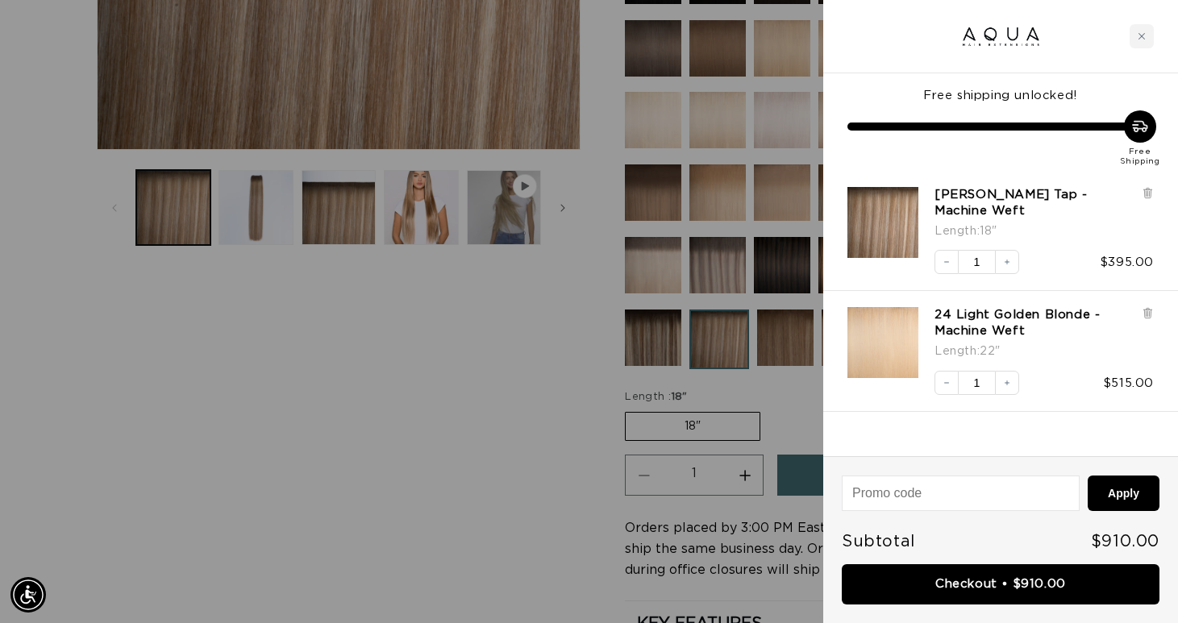
scroll to position [0, 0]
click at [1151, 311] on icon at bounding box center [1147, 315] width 6 height 8
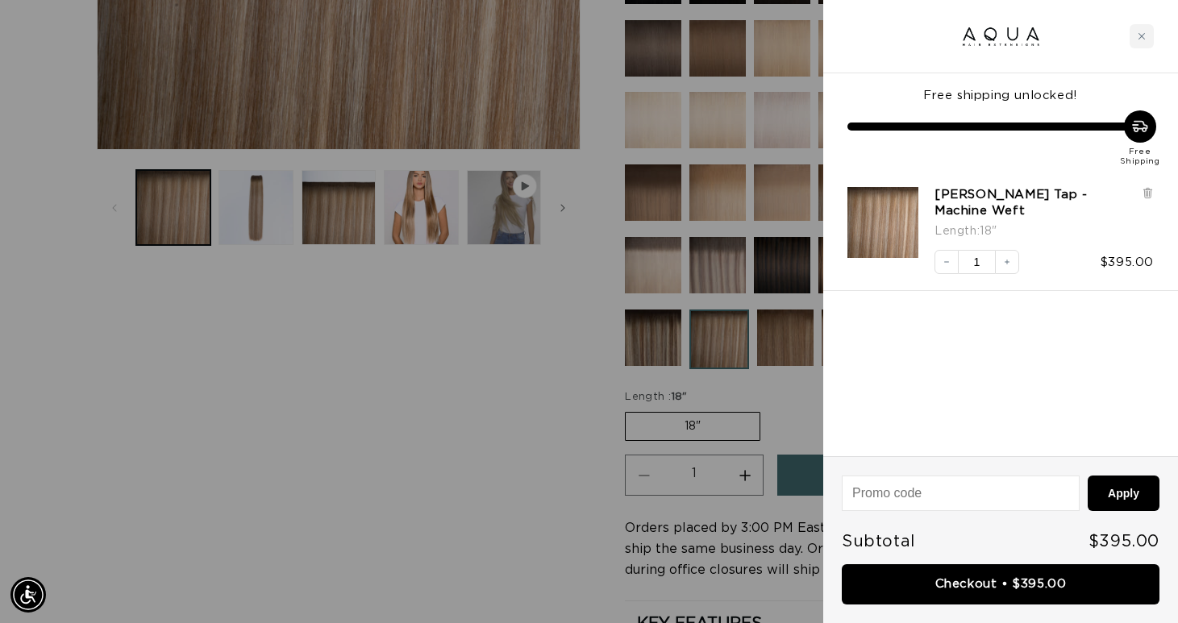
scroll to position [0, 2128]
click at [1140, 36] on icon "Close cart" at bounding box center [1142, 36] width 8 height 8
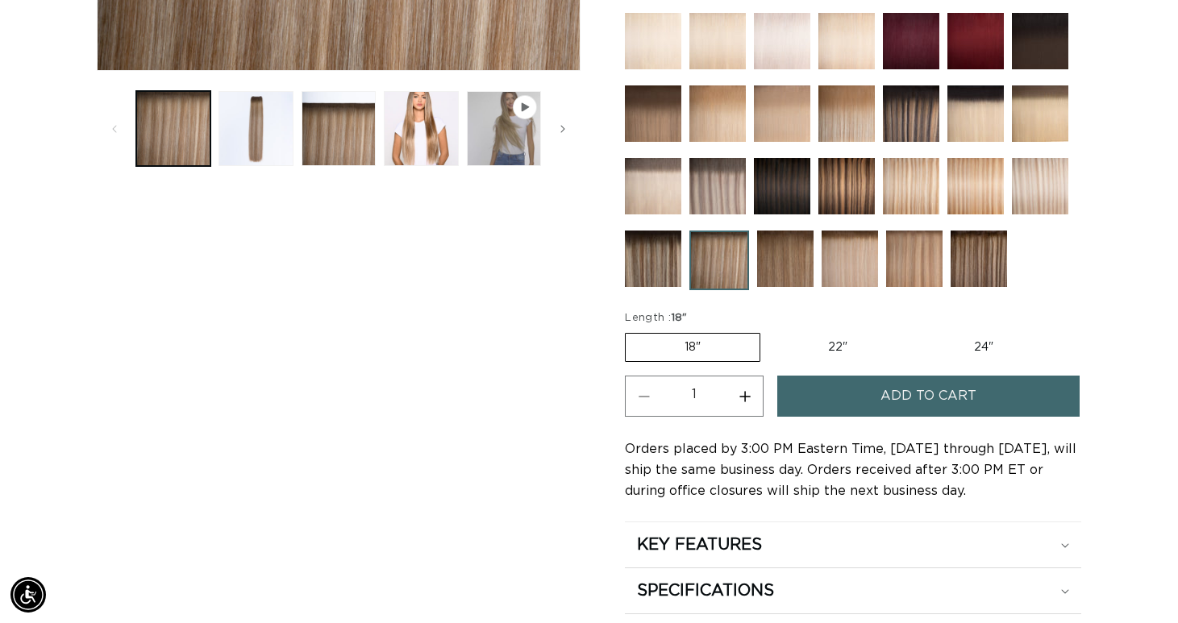
scroll to position [631, 0]
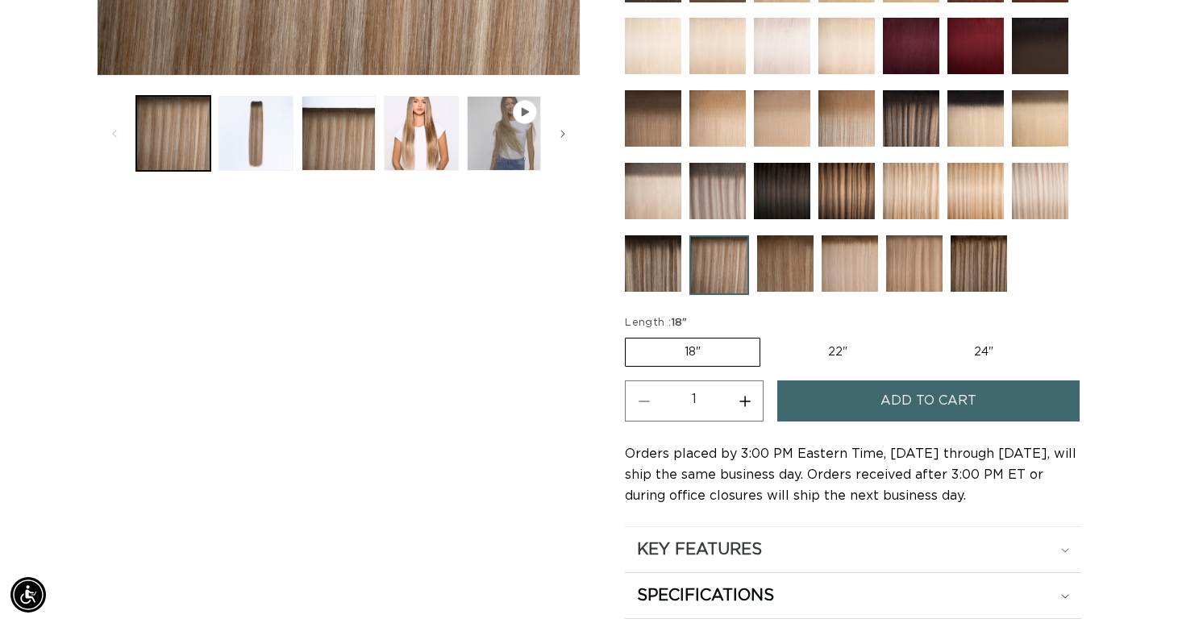
click at [786, 540] on div "KEY FEATURES" at bounding box center [853, 550] width 432 height 21
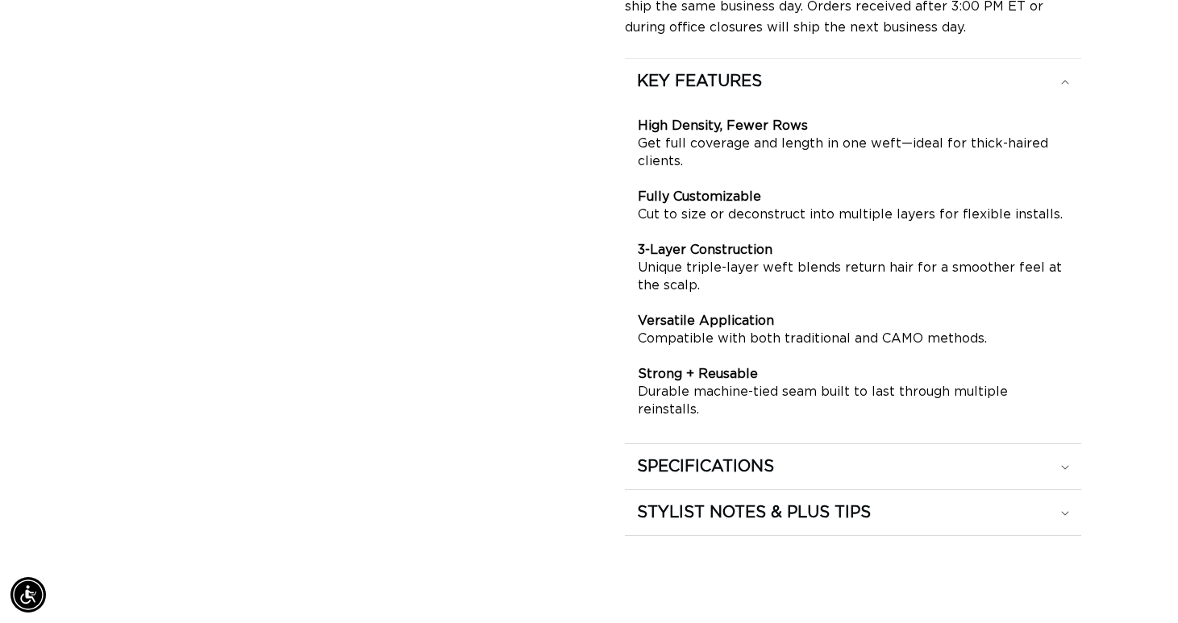
scroll to position [1101, 0]
click at [796, 455] on div "SPECIFICATIONS" at bounding box center [853, 465] width 432 height 21
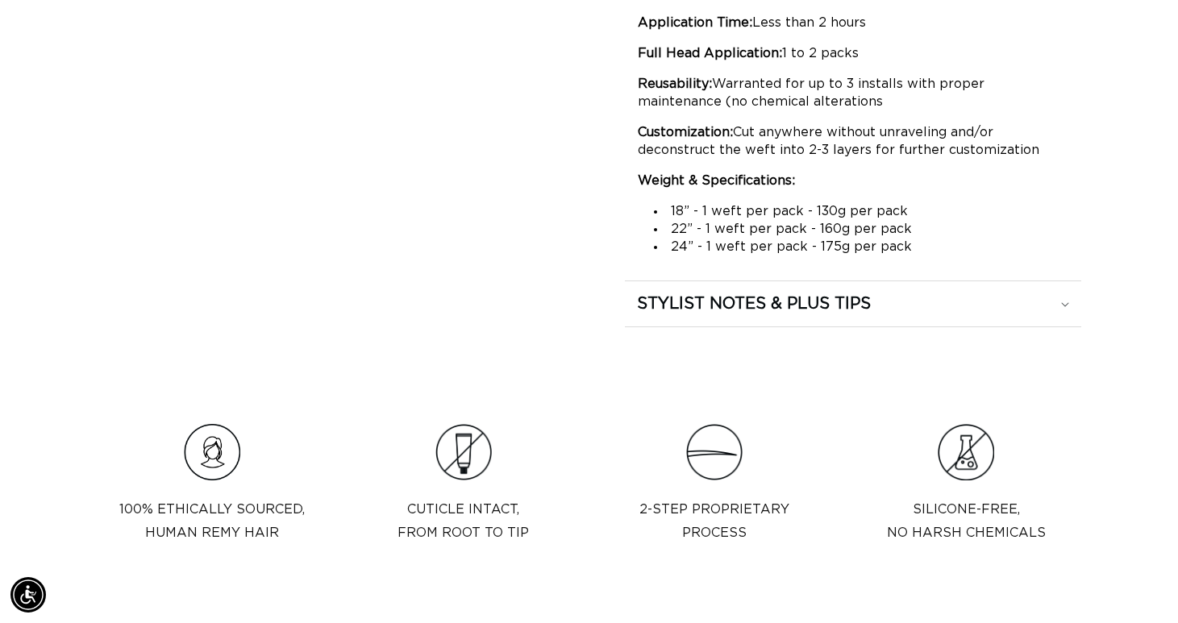
scroll to position [1405, 0]
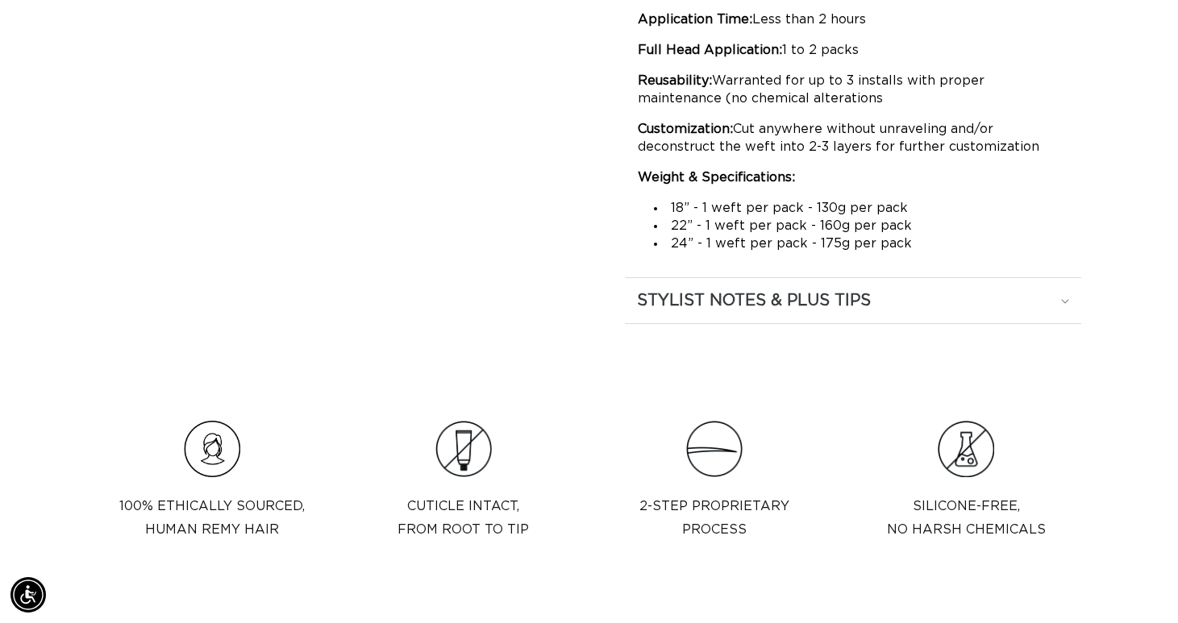
click at [967, 312] on summary "STYLIST NOTES & PLUS TIPS" at bounding box center [853, 300] width 457 height 45
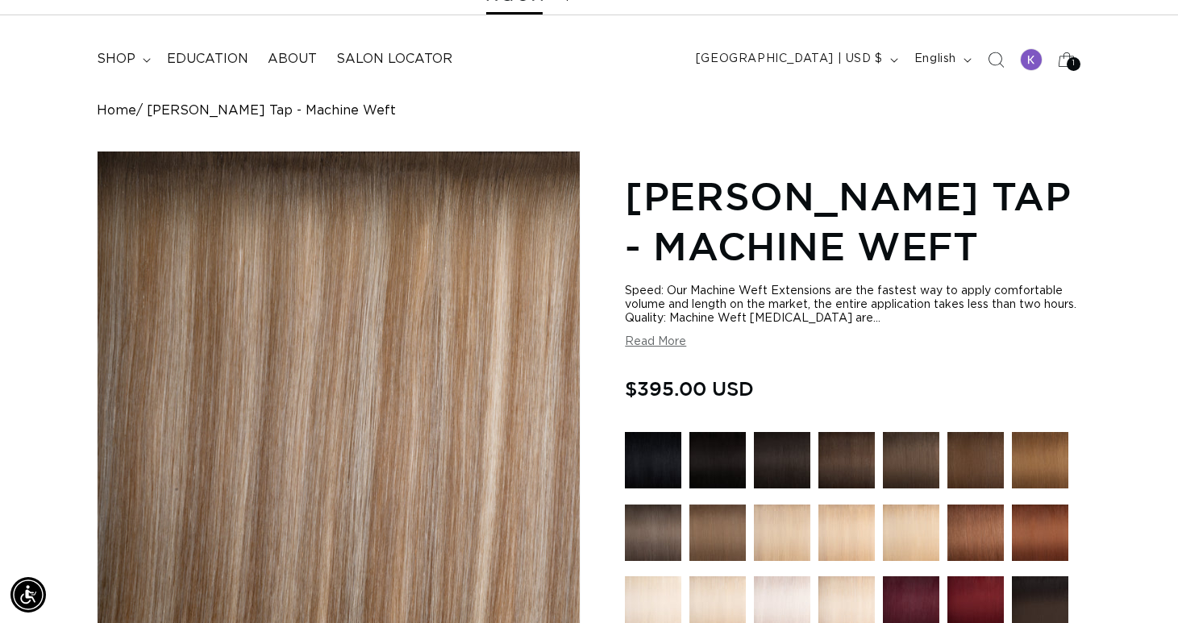
scroll to position [0, 1064]
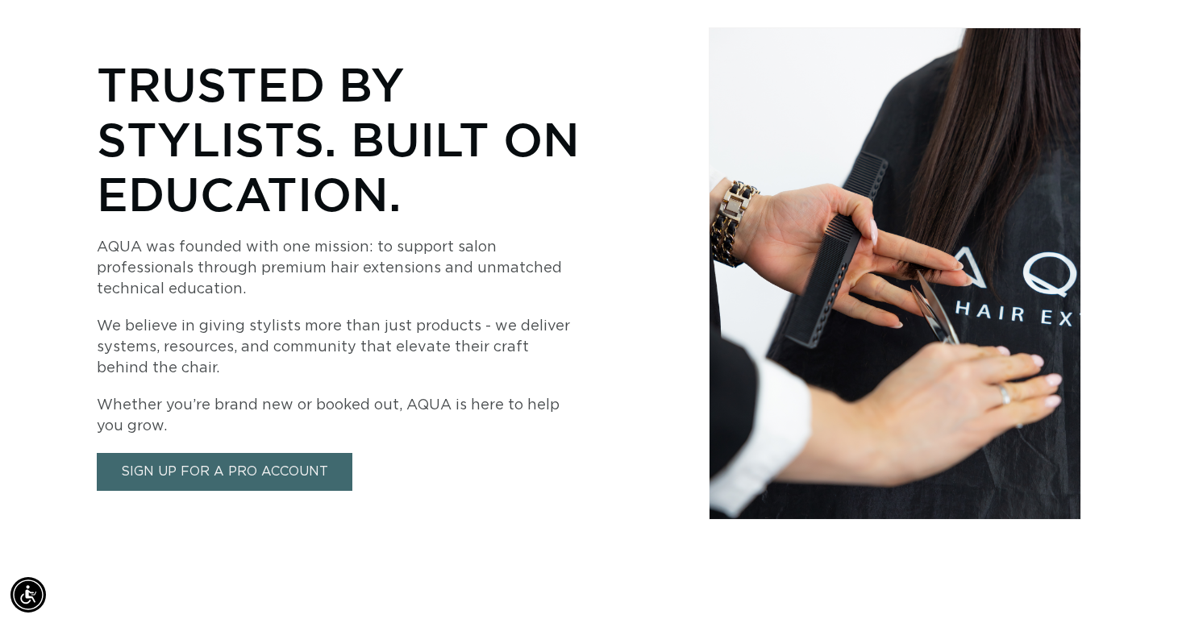
scroll to position [0, 1064]
